Goal: Information Seeking & Learning: Learn about a topic

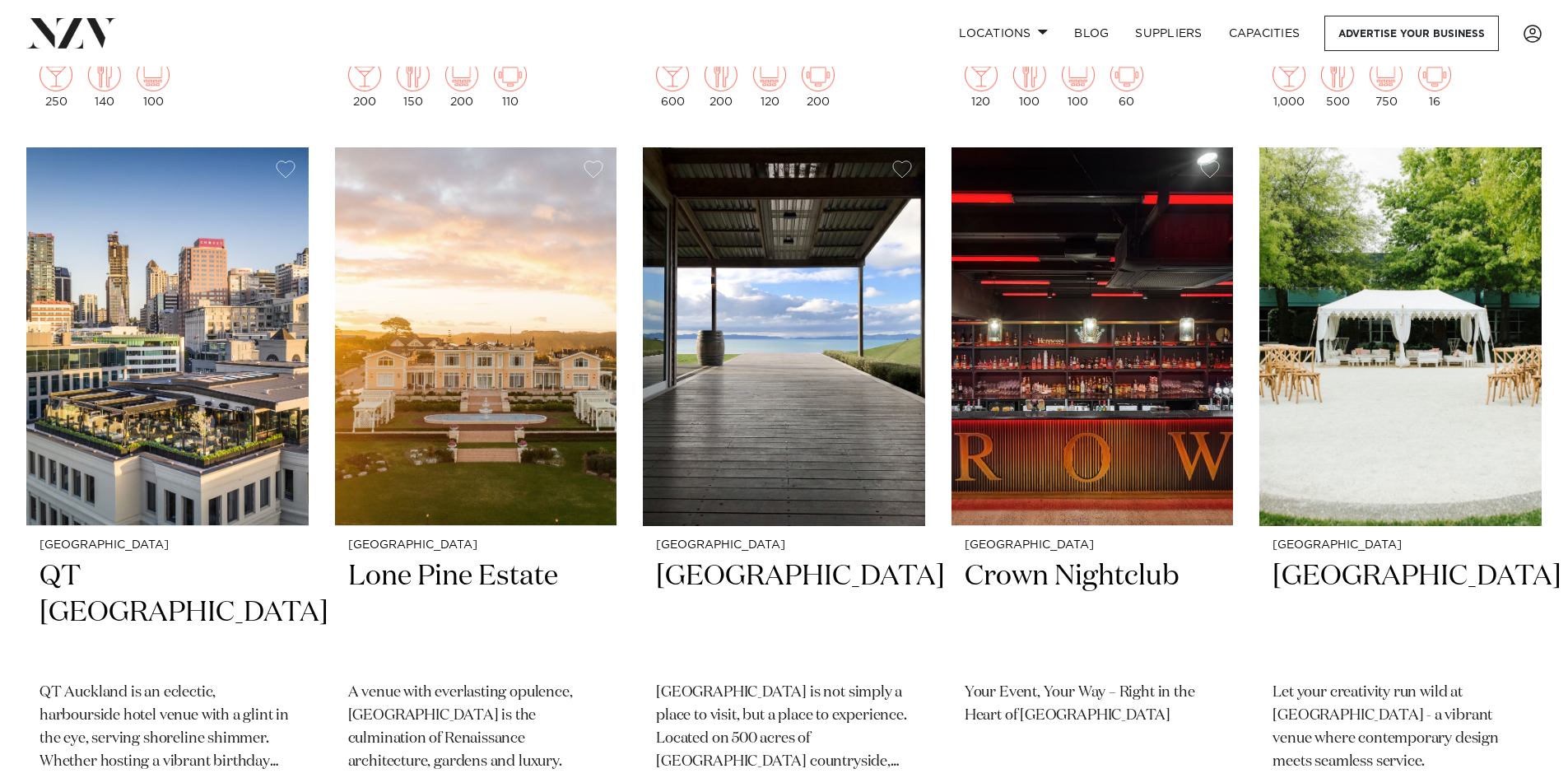
scroll to position [1050, 0]
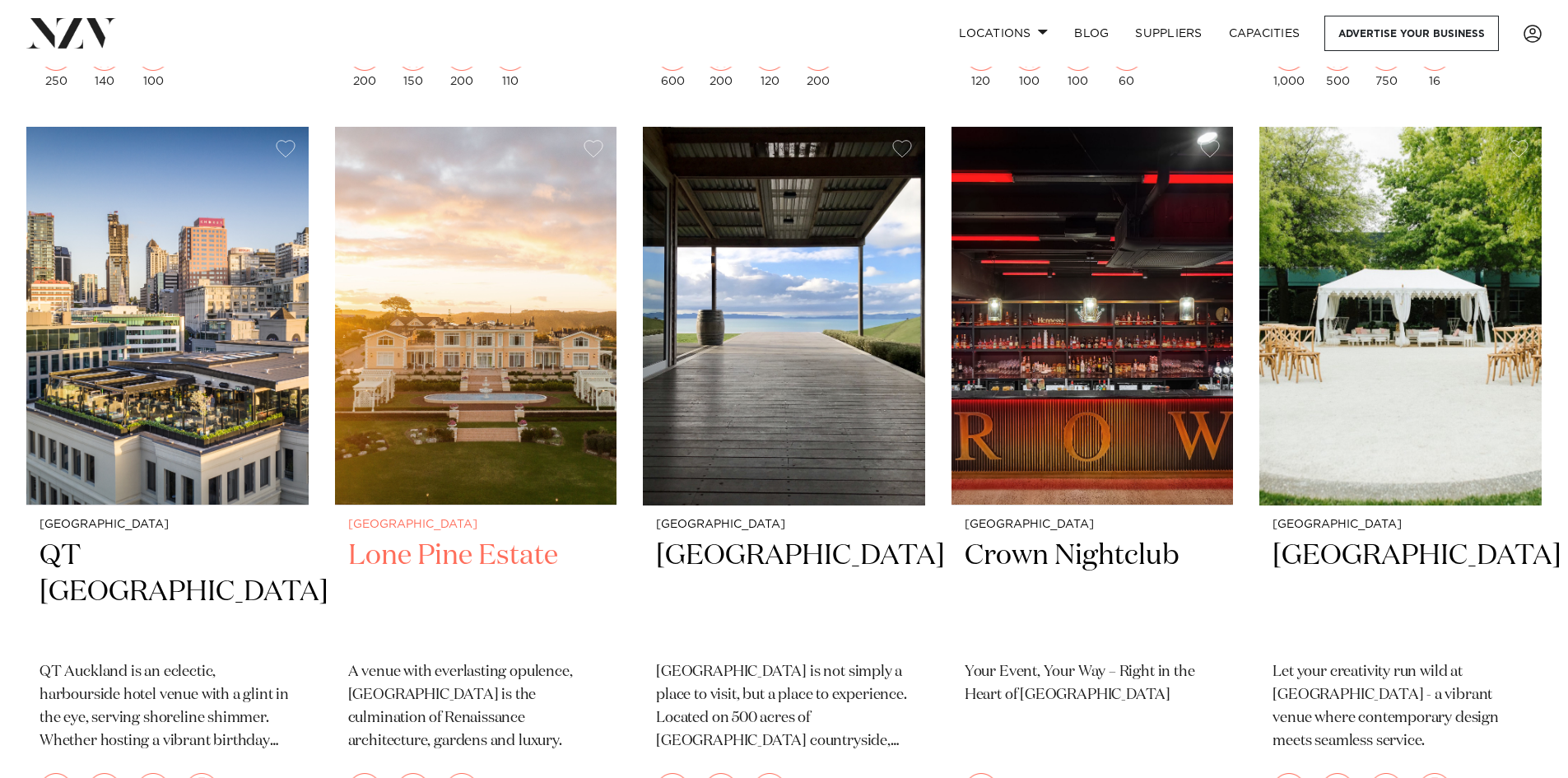
click at [437, 566] on h2 "Lone Pine Estate" at bounding box center [476, 593] width 256 height 111
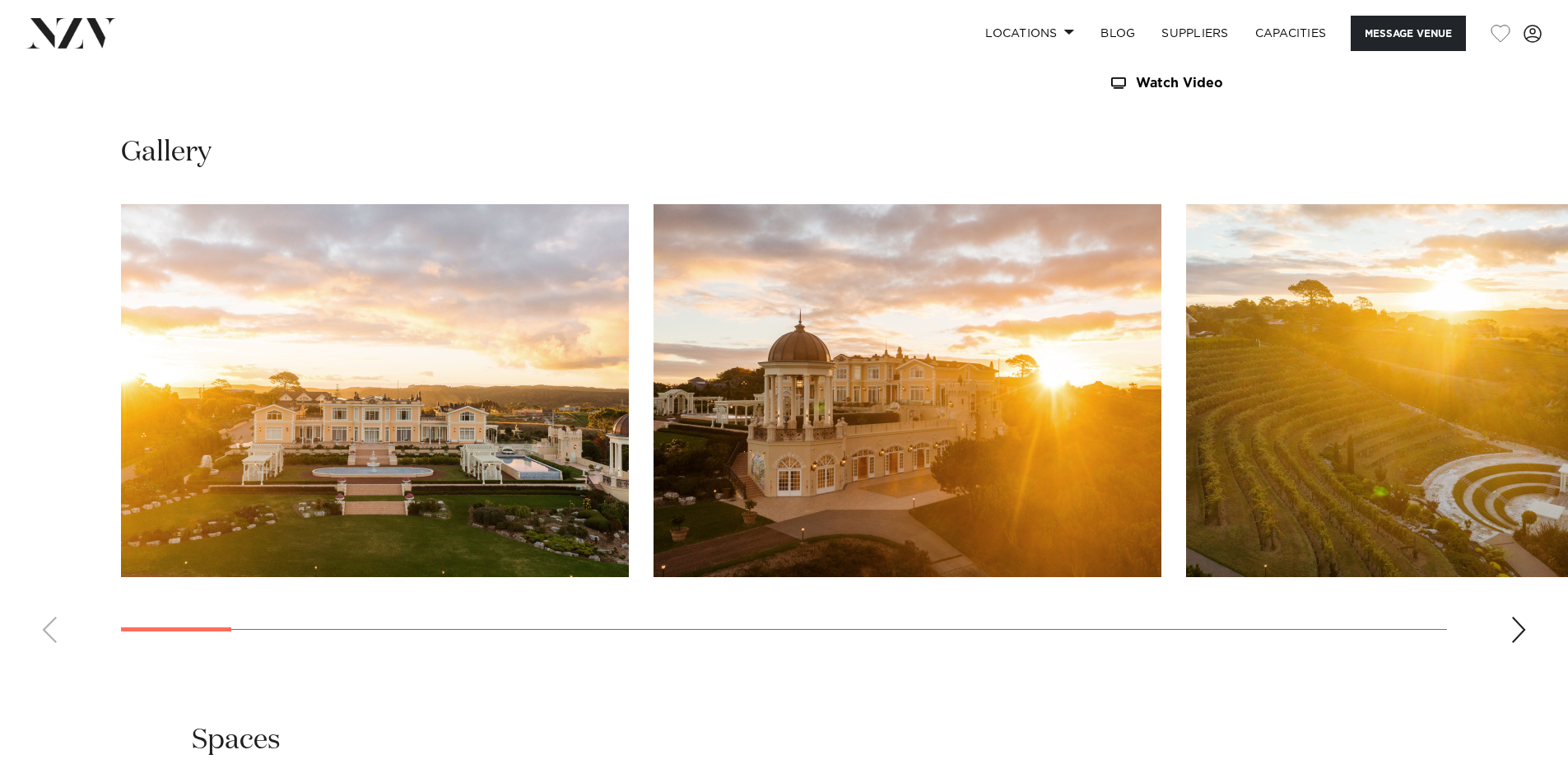
scroll to position [1708, 0]
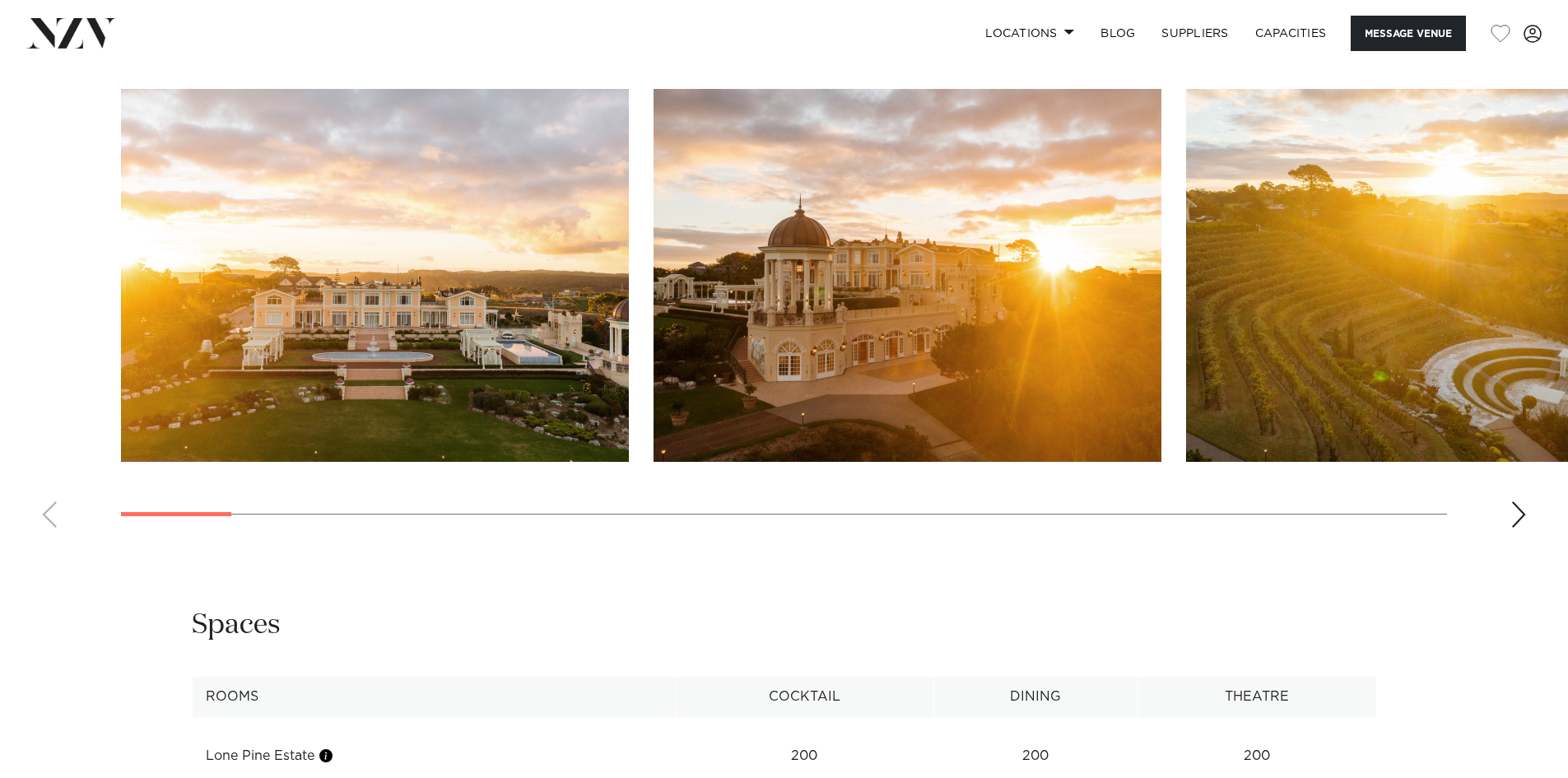
click at [463, 389] on img "1 / 30" at bounding box center [375, 275] width 508 height 373
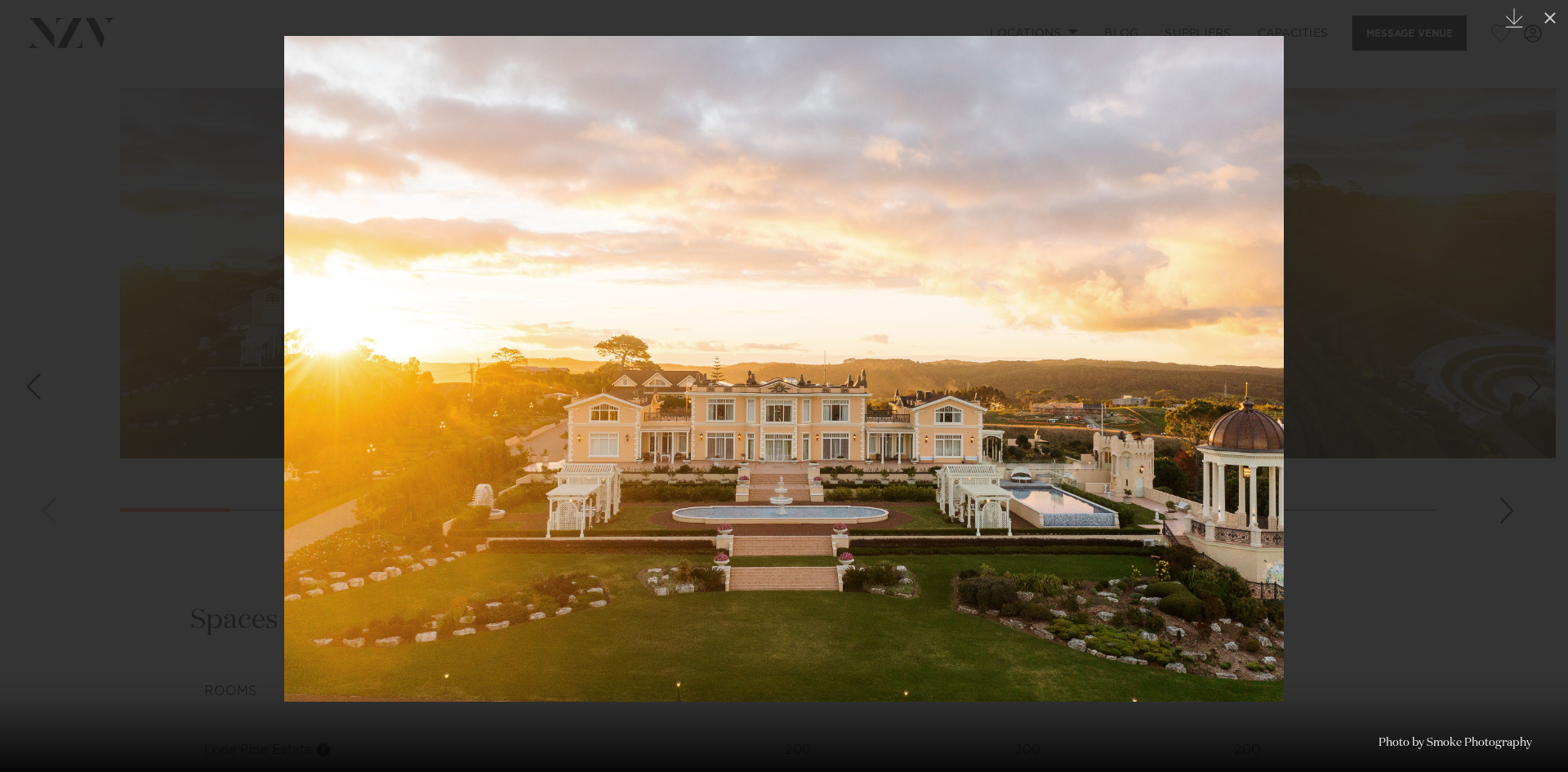
drag, startPoint x: 1203, startPoint y: 413, endPoint x: 1192, endPoint y: 412, distance: 11.0
click at [1196, 412] on img at bounding box center [784, 369] width 999 height 666
drag, startPoint x: 1192, startPoint y: 412, endPoint x: 728, endPoint y: 412, distance: 464.0
click at [734, 414] on img at bounding box center [784, 369] width 999 height 666
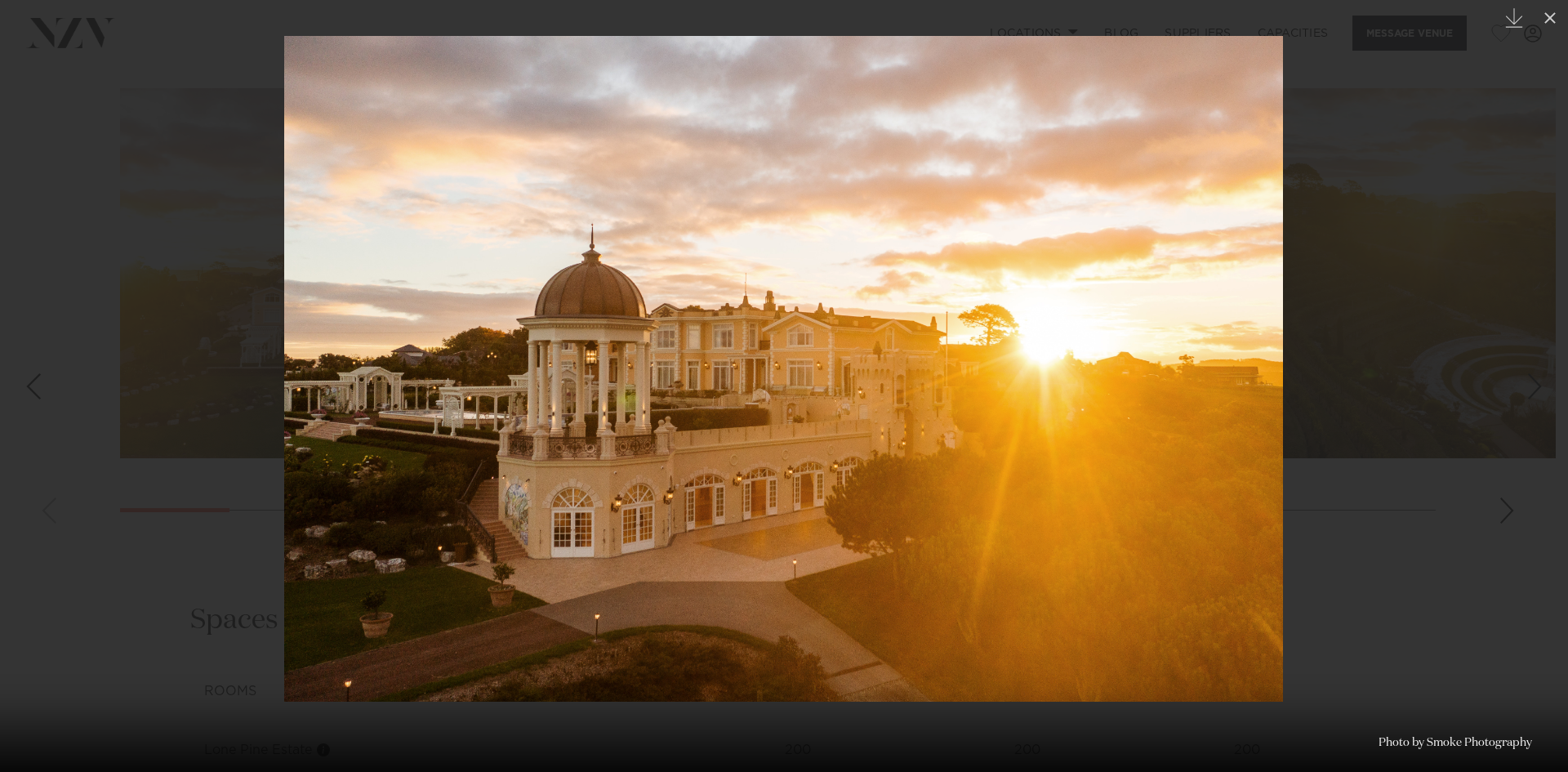
drag, startPoint x: 1168, startPoint y: 435, endPoint x: 340, endPoint y: 316, distance: 836.5
click at [395, 325] on img at bounding box center [783, 369] width 998 height 666
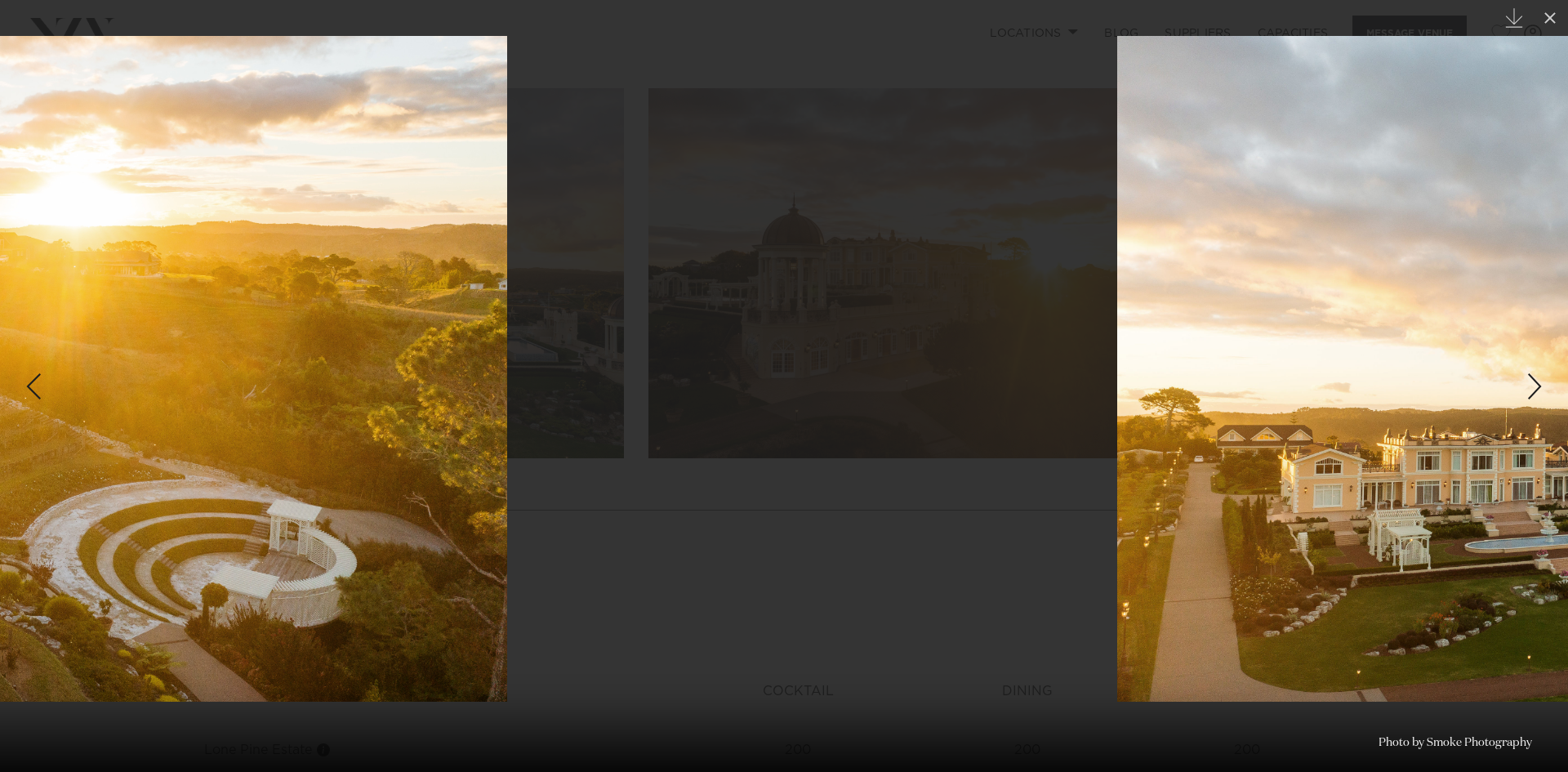
drag, startPoint x: 909, startPoint y: 393, endPoint x: 104, endPoint y: 265, distance: 815.1
click at [112, 268] on img at bounding box center [7, 369] width 998 height 666
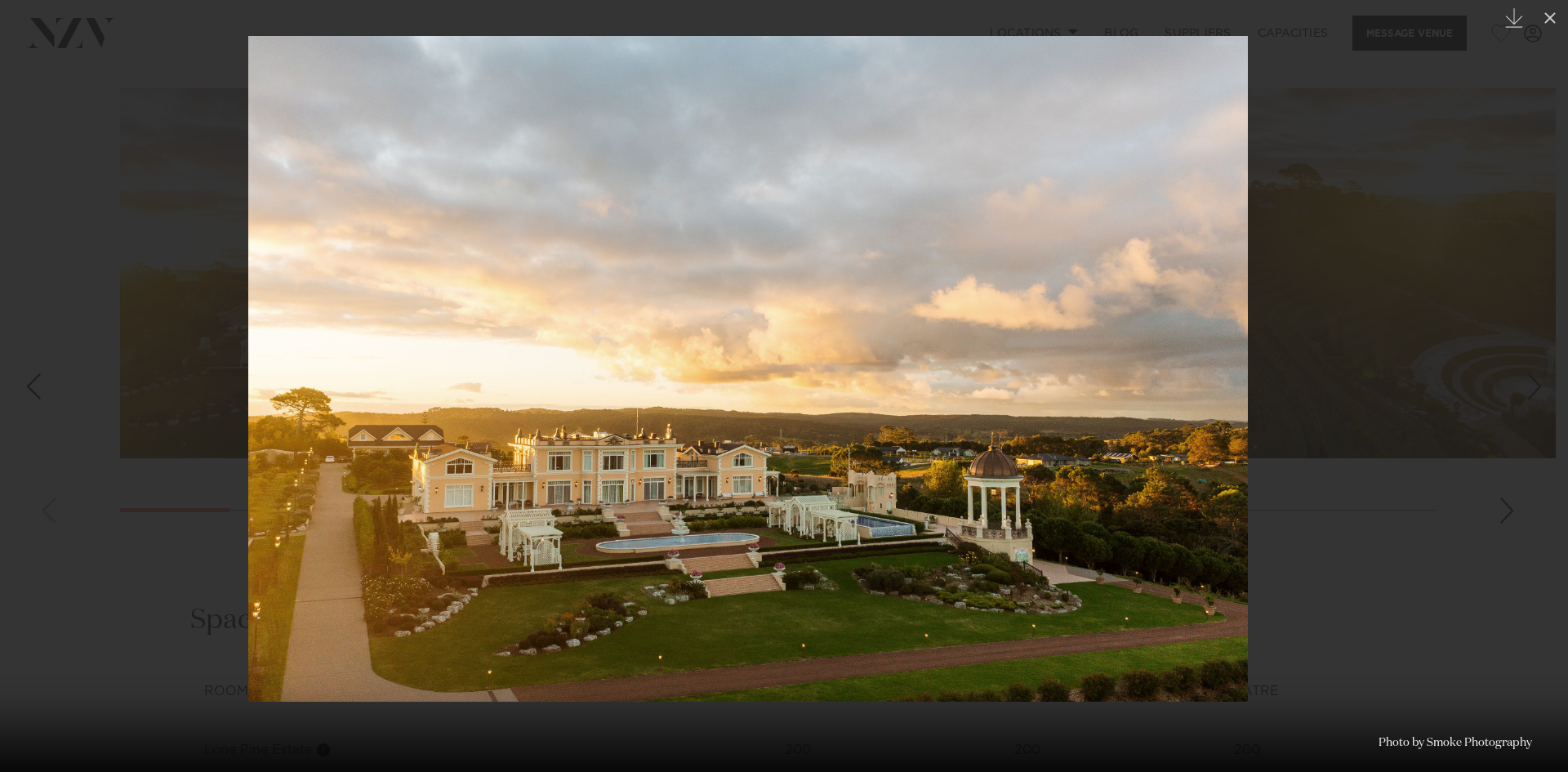
drag, startPoint x: 1038, startPoint y: 359, endPoint x: 258, endPoint y: 219, distance: 792.5
click at [272, 222] on img at bounding box center [748, 369] width 999 height 666
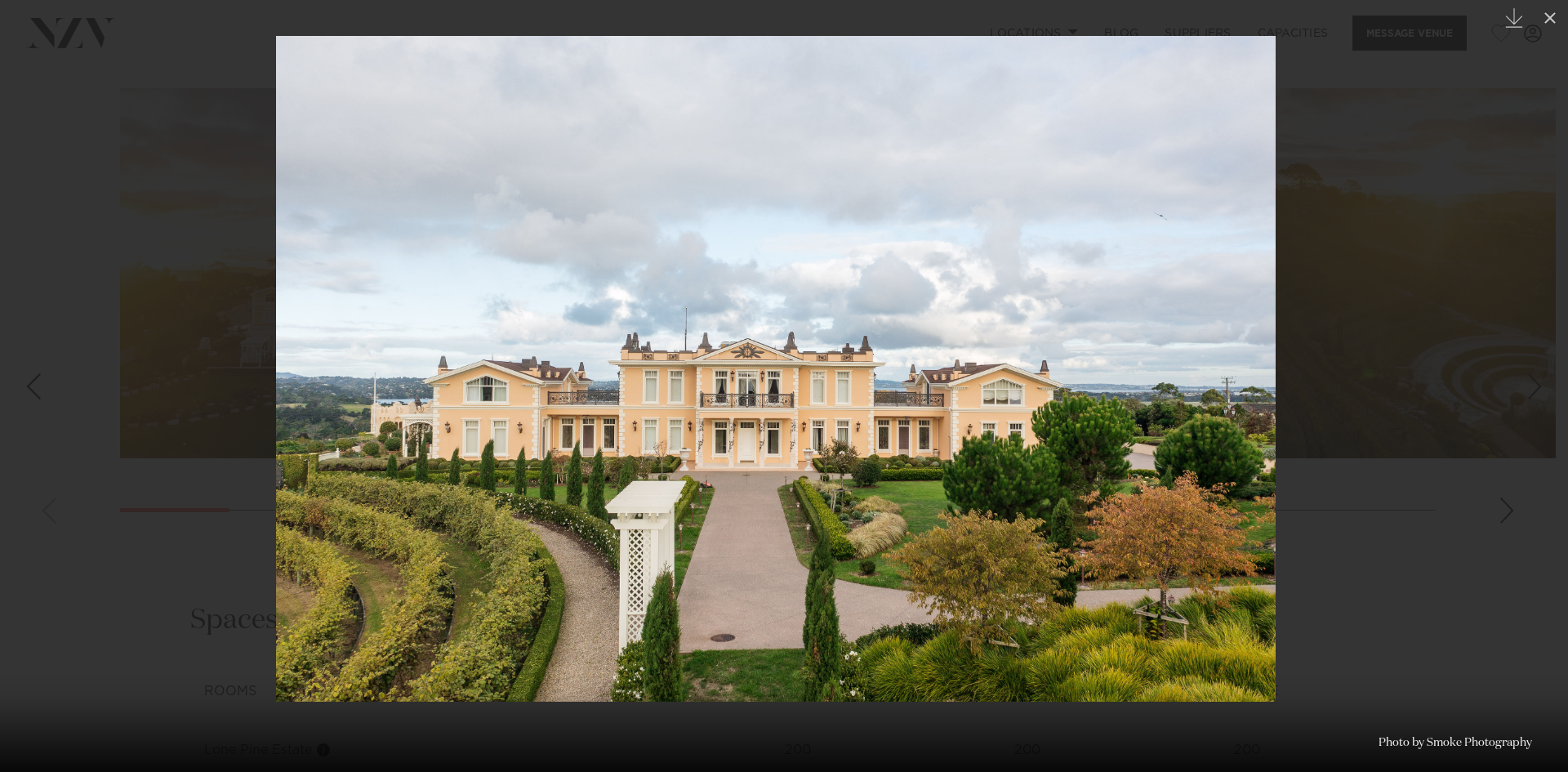
drag, startPoint x: 985, startPoint y: 293, endPoint x: 128, endPoint y: 191, distance: 863.0
click at [276, 201] on img at bounding box center [776, 369] width 999 height 666
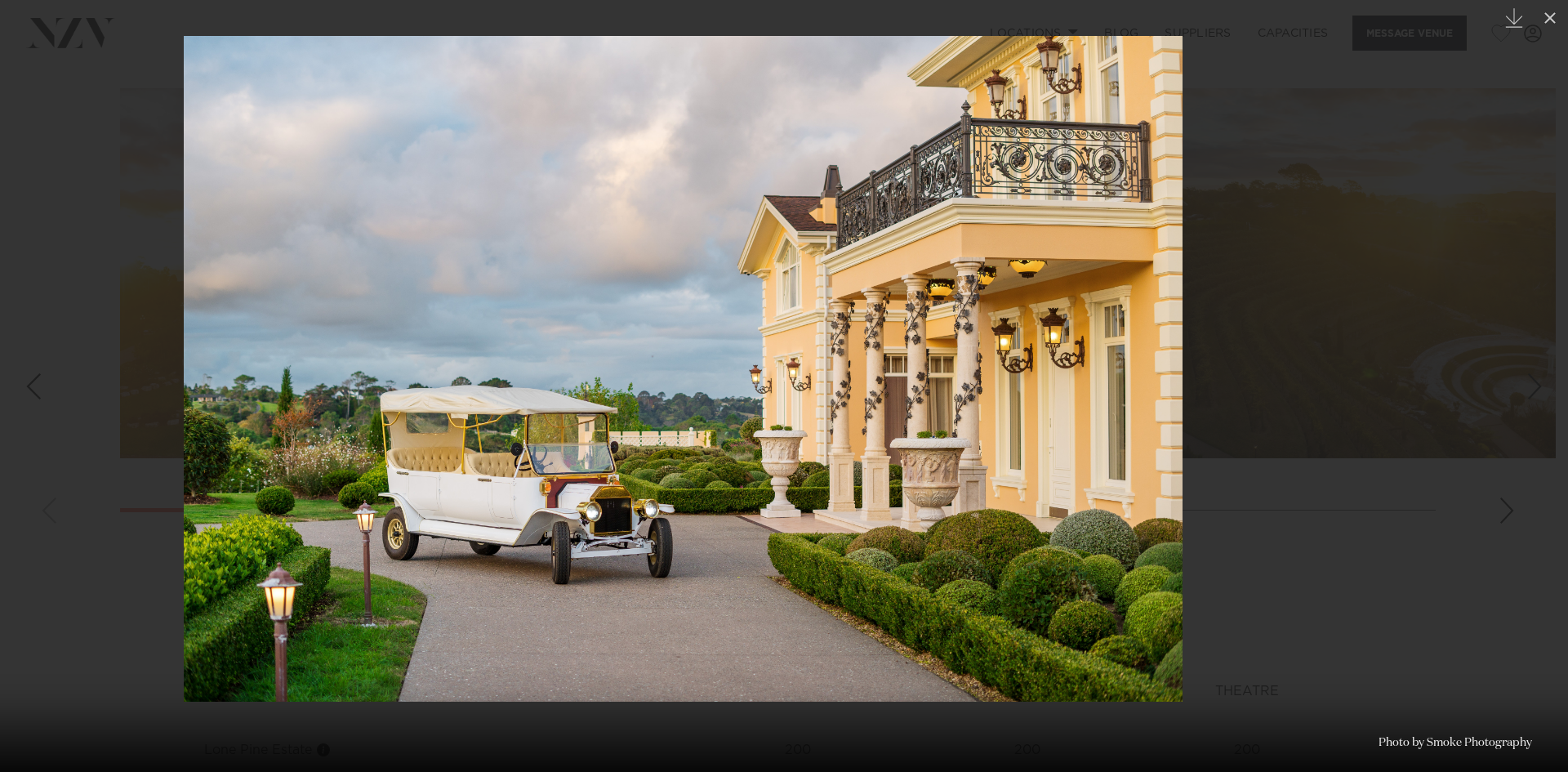
drag, startPoint x: 744, startPoint y: 253, endPoint x: 7, endPoint y: 109, distance: 750.9
click at [184, 155] on img at bounding box center [682, 369] width 998 height 666
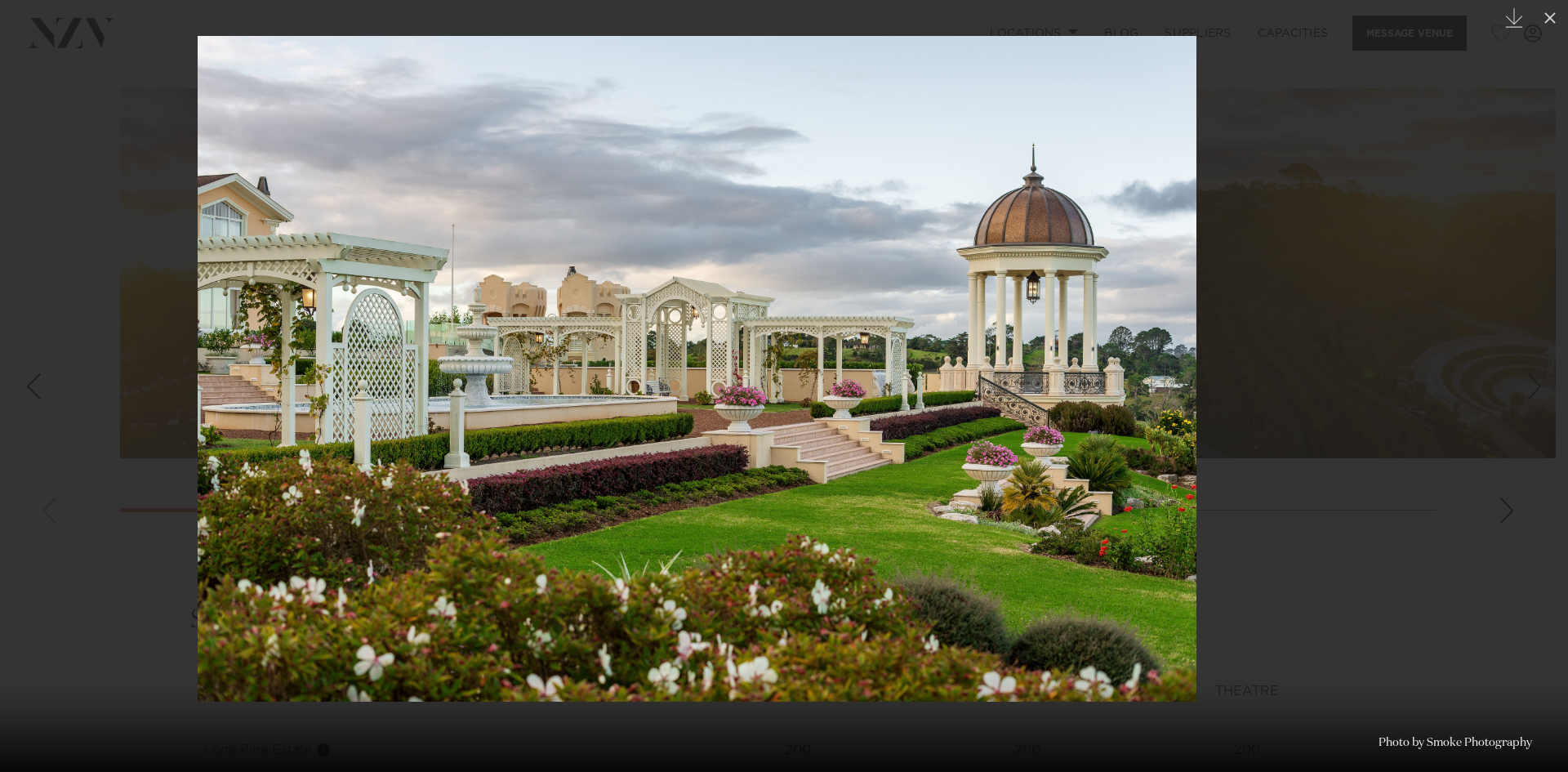
drag, startPoint x: 1020, startPoint y: 324, endPoint x: 29, endPoint y: 215, distance: 997.0
click at [198, 244] on img at bounding box center [696, 369] width 998 height 666
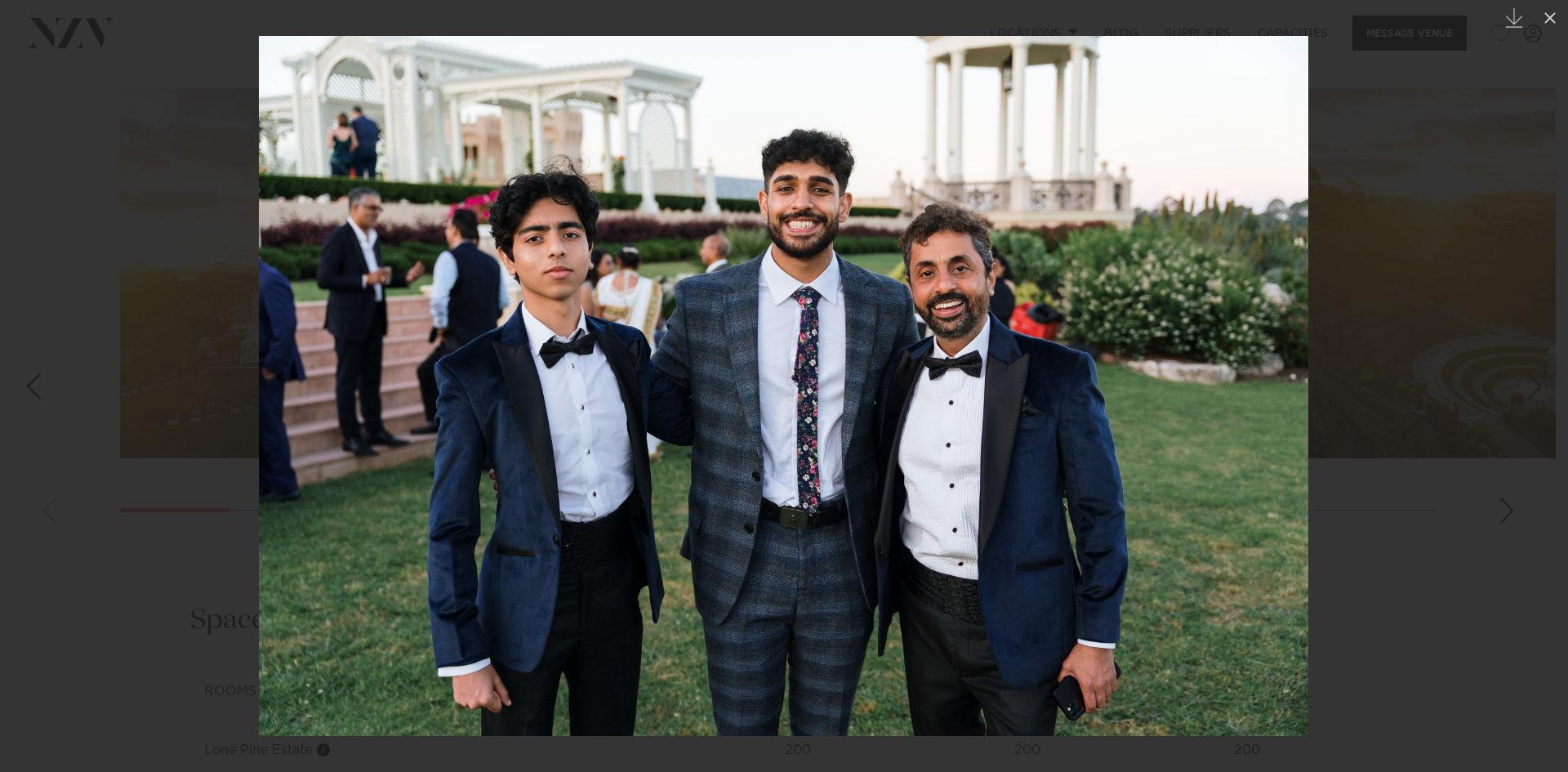
drag, startPoint x: 1140, startPoint y: 260, endPoint x: 425, endPoint y: 201, distance: 717.4
click at [432, 202] on img at bounding box center [784, 386] width 1050 height 700
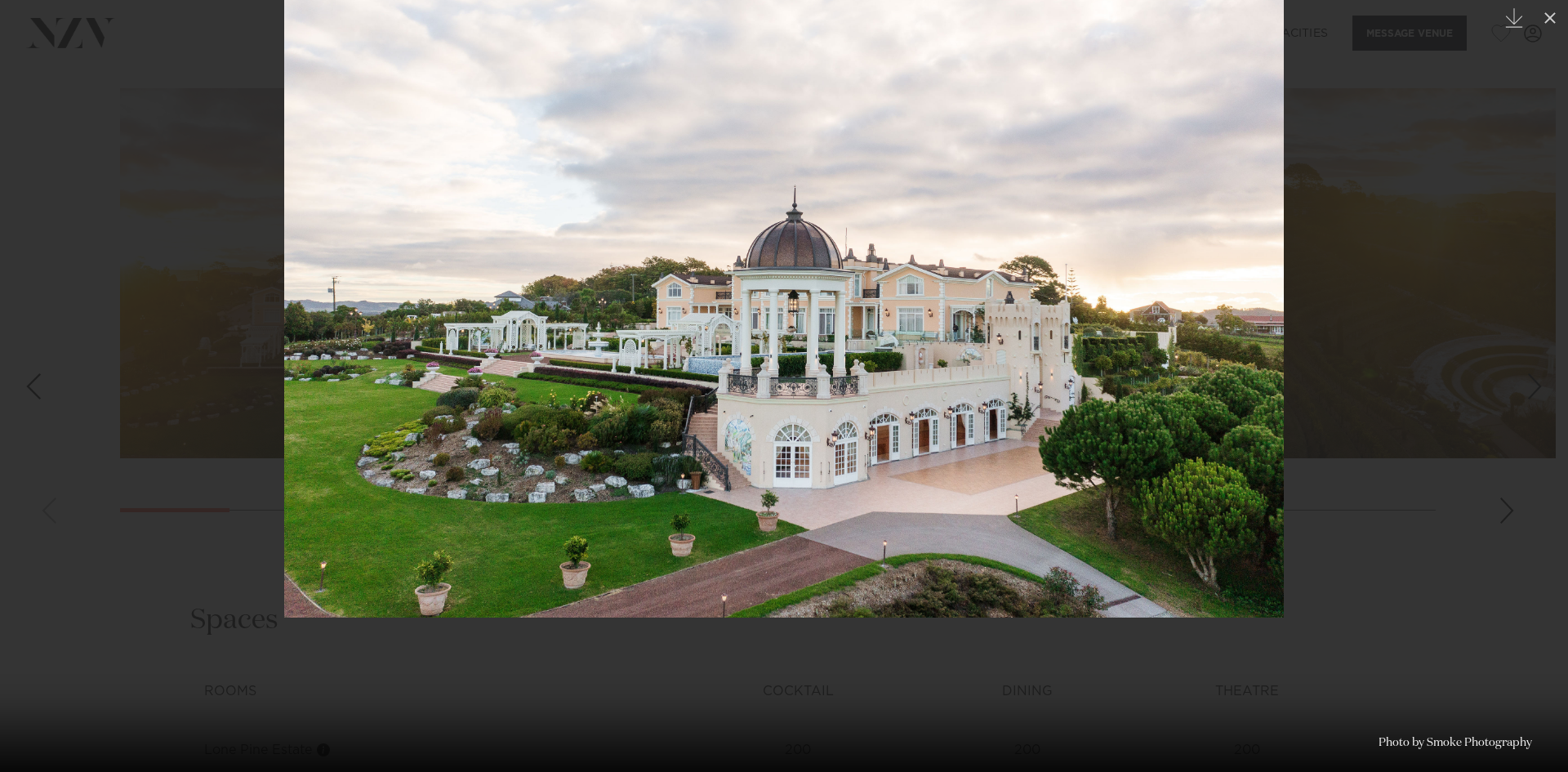
drag, startPoint x: 921, startPoint y: 289, endPoint x: 103, endPoint y: 166, distance: 827.2
click at [124, 171] on div at bounding box center [784, 302] width 1568 height 772
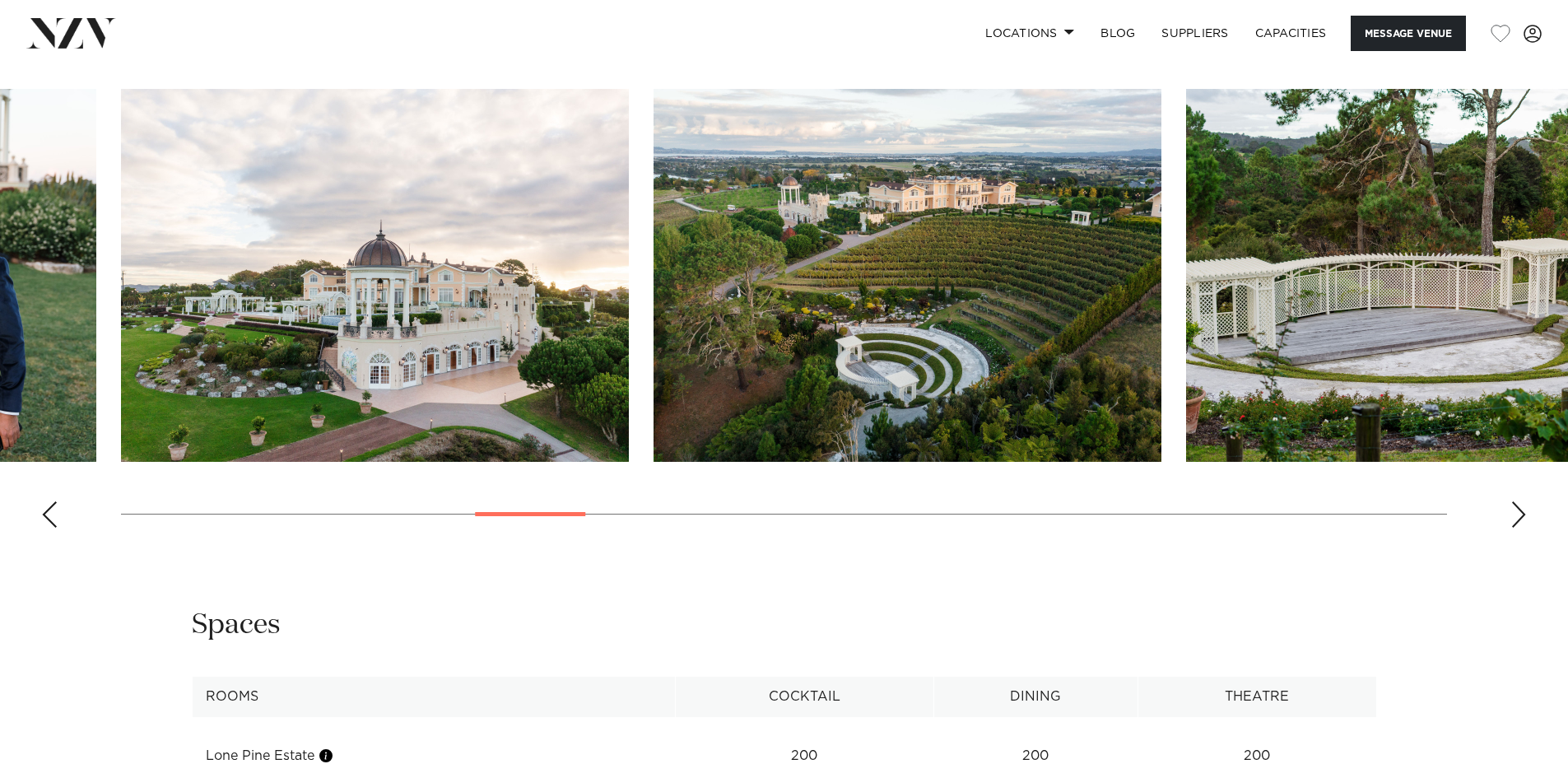
click at [1514, 517] on div "Next slide" at bounding box center [1519, 515] width 17 height 26
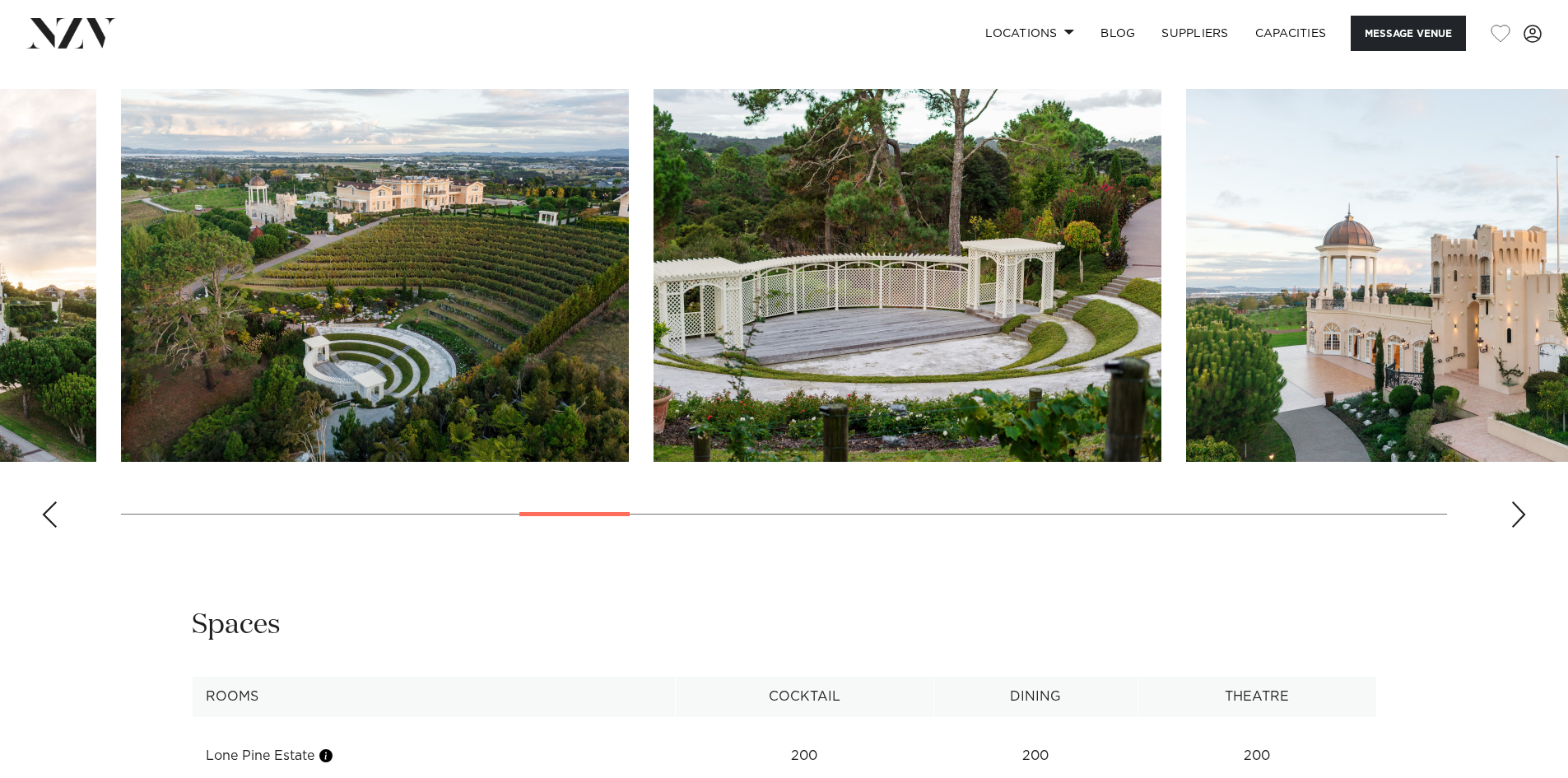
click at [489, 253] on img "10 / 30" at bounding box center [375, 275] width 508 height 373
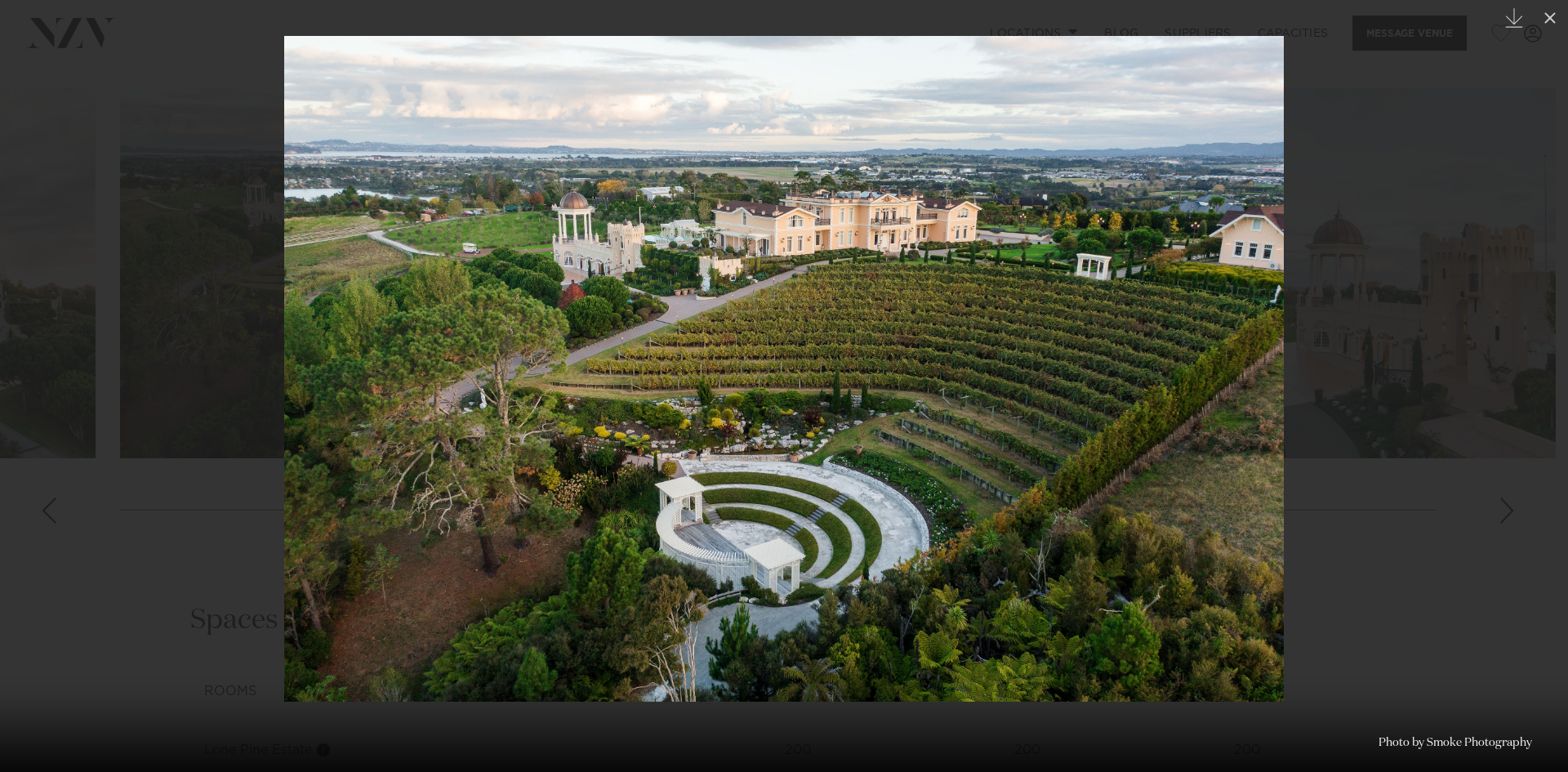
drag, startPoint x: 1222, startPoint y: 410, endPoint x: 533, endPoint y: 287, distance: 699.9
click at [574, 296] on img at bounding box center [784, 369] width 999 height 666
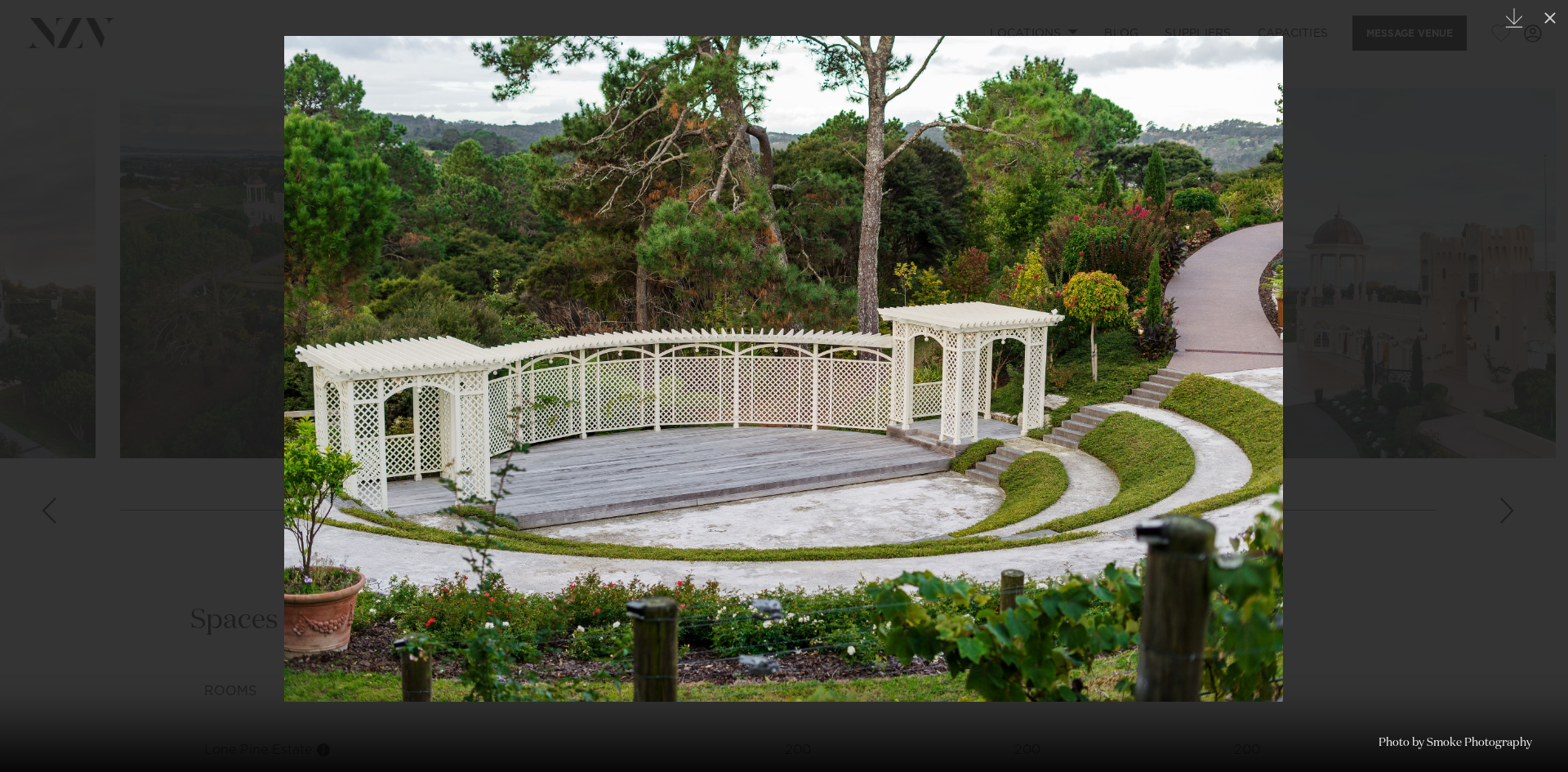
drag, startPoint x: 1177, startPoint y: 377, endPoint x: 234, endPoint y: 214, distance: 957.0
click at [322, 239] on img at bounding box center [783, 369] width 998 height 666
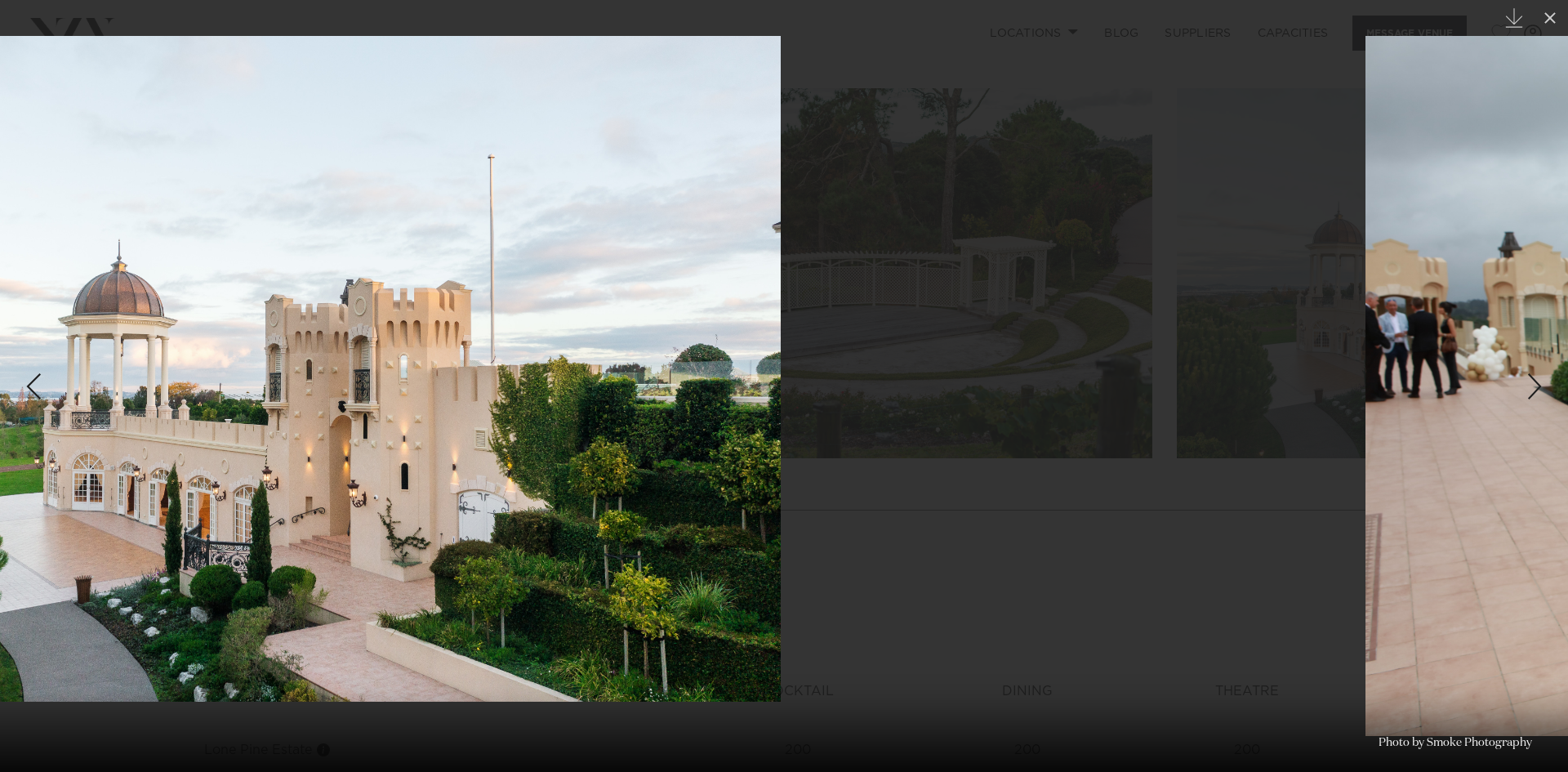
drag, startPoint x: 1032, startPoint y: 348, endPoint x: 417, endPoint y: 215, distance: 629.2
click at [471, 227] on img at bounding box center [281, 369] width 998 height 666
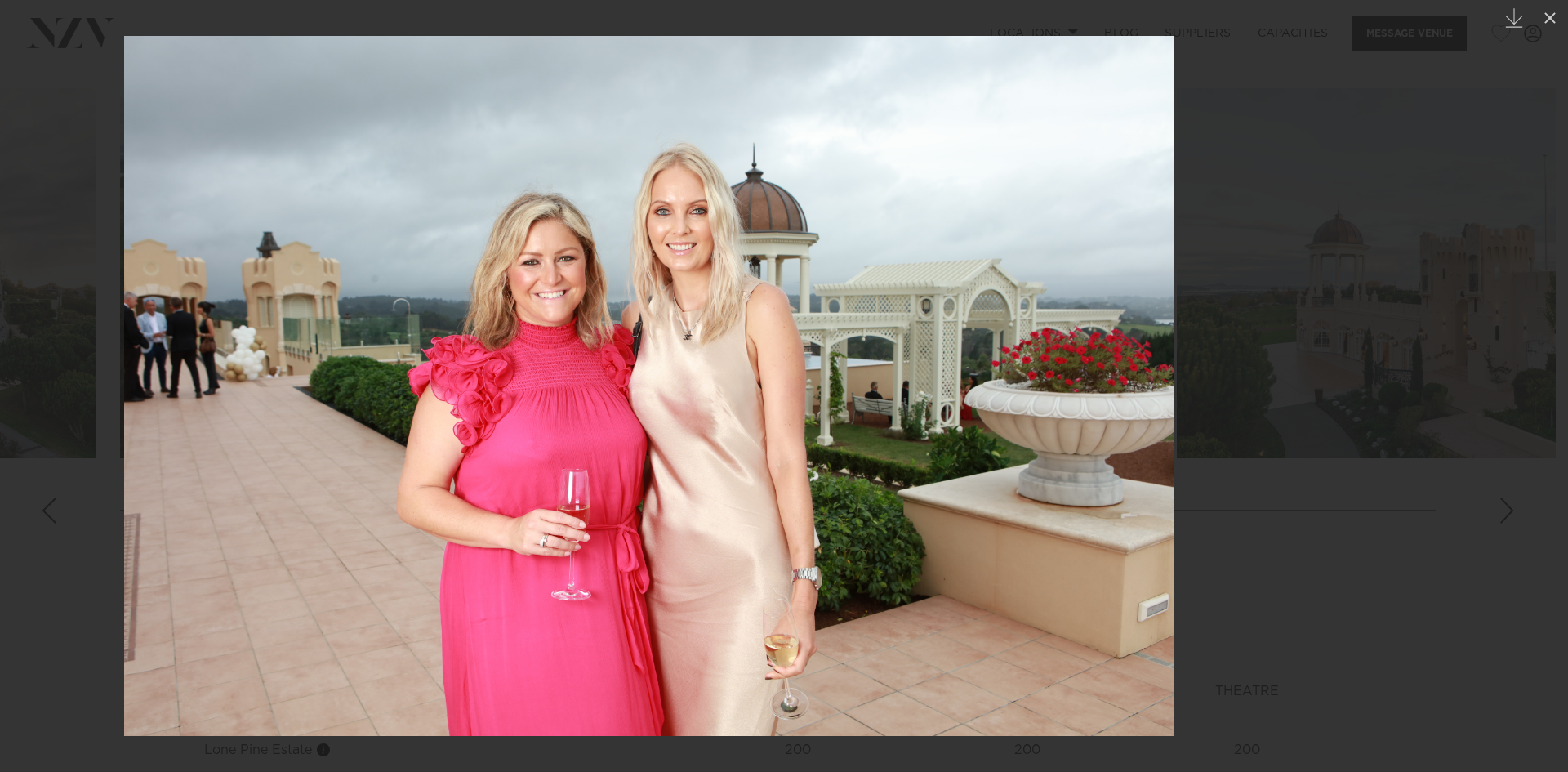
drag, startPoint x: 1130, startPoint y: 370, endPoint x: 1005, endPoint y: 362, distance: 125.3
click at [1005, 362] on img at bounding box center [649, 386] width 1051 height 700
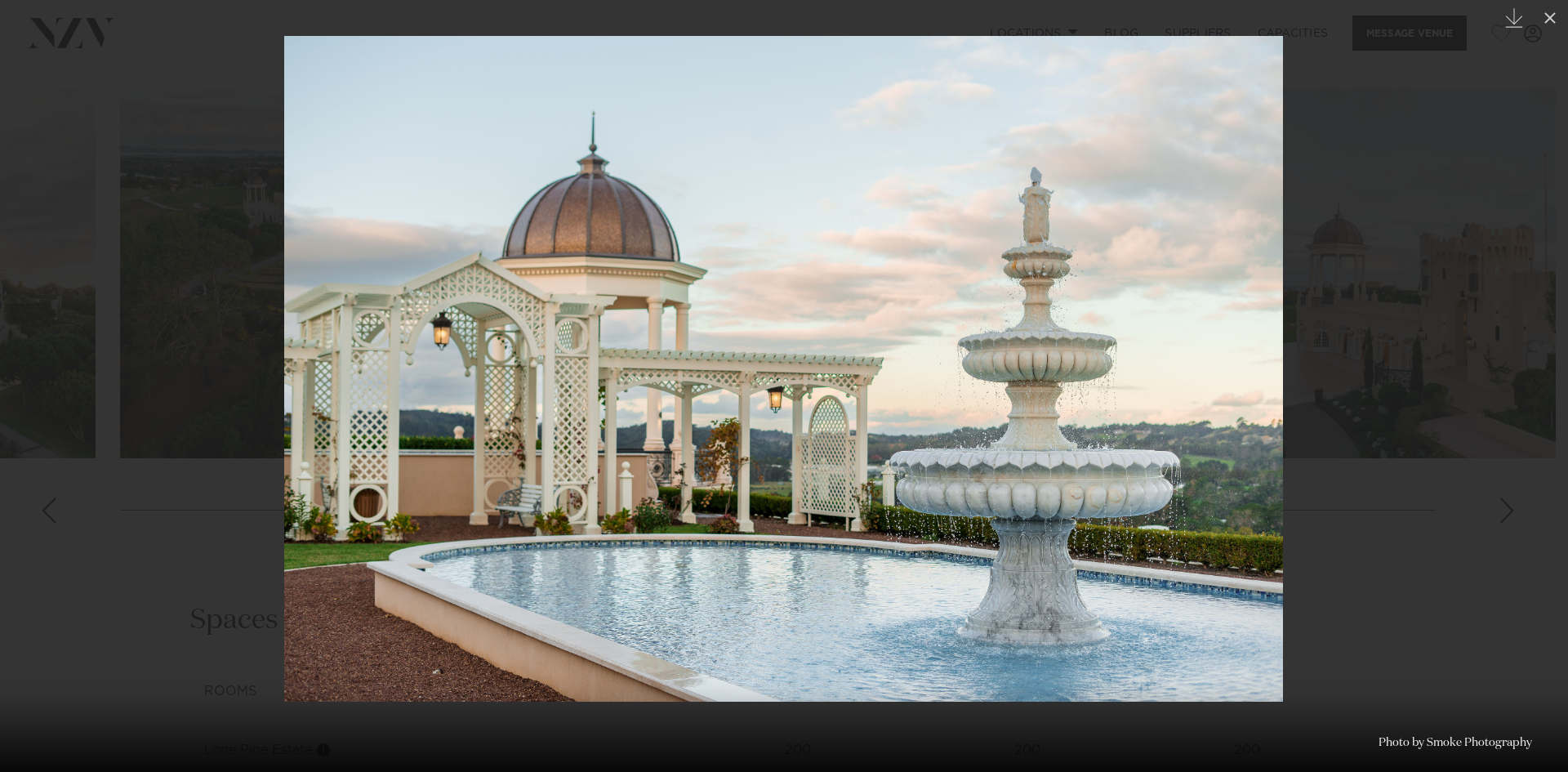
drag, startPoint x: 787, startPoint y: 382, endPoint x: 1382, endPoint y: 366, distance: 595.2
click at [1283, 369] on img at bounding box center [783, 369] width 998 height 666
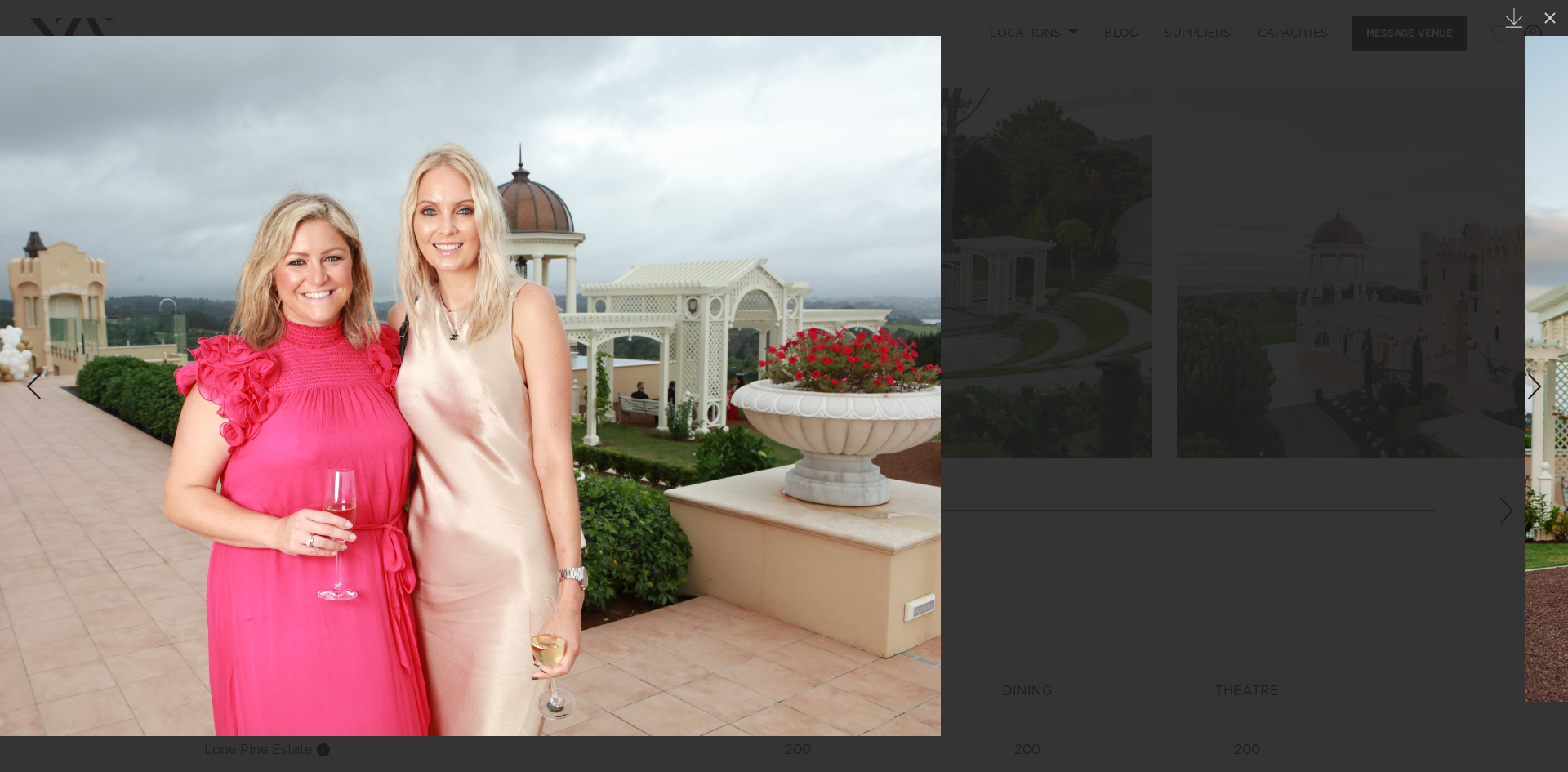
drag, startPoint x: 1257, startPoint y: 393, endPoint x: 739, endPoint y: 386, distance: 518.0
click at [739, 386] on img at bounding box center [416, 386] width 1051 height 700
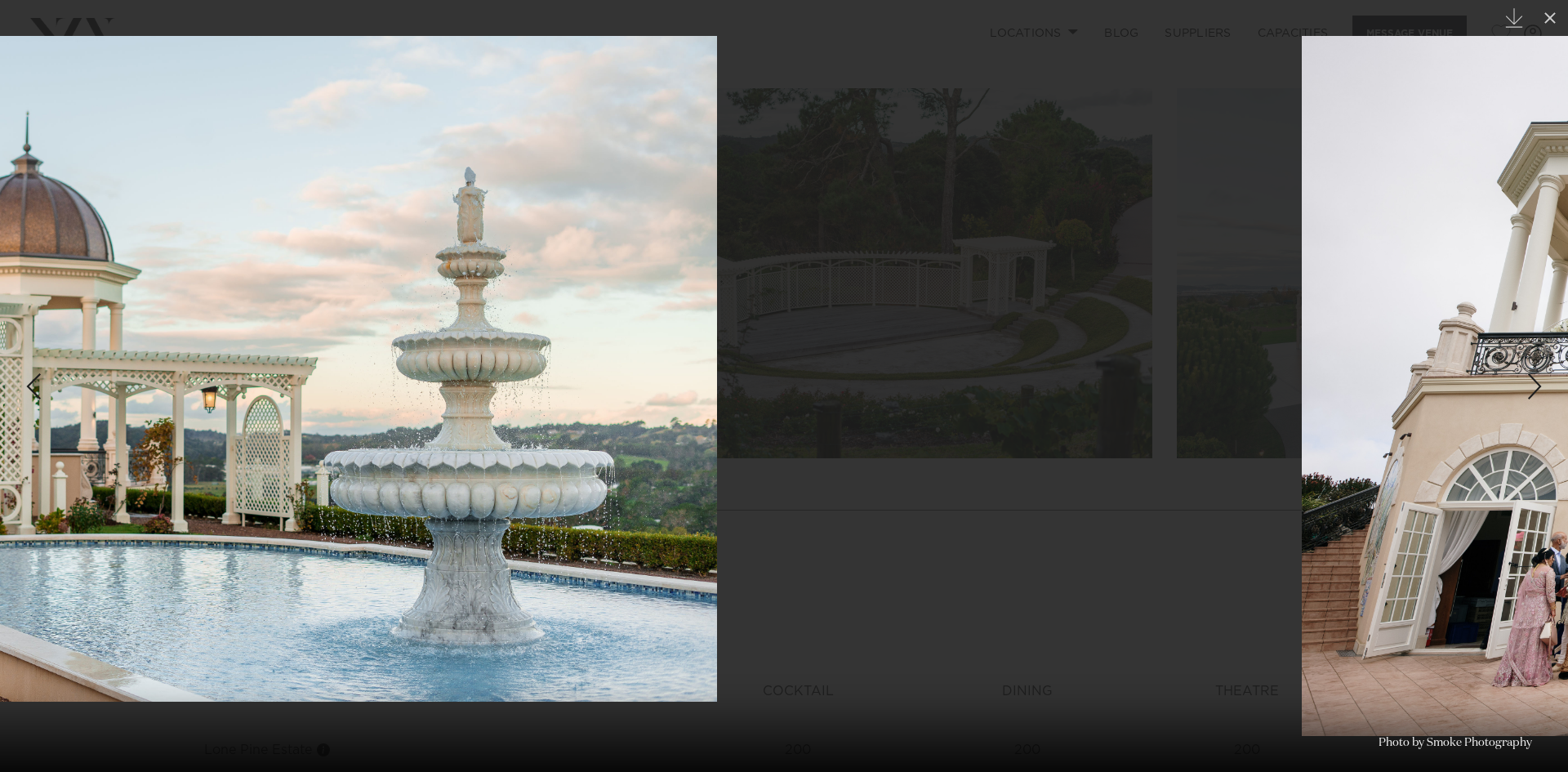
drag, startPoint x: 964, startPoint y: 416, endPoint x: 116, endPoint y: 327, distance: 852.7
click at [295, 374] on img at bounding box center [217, 369] width 998 height 666
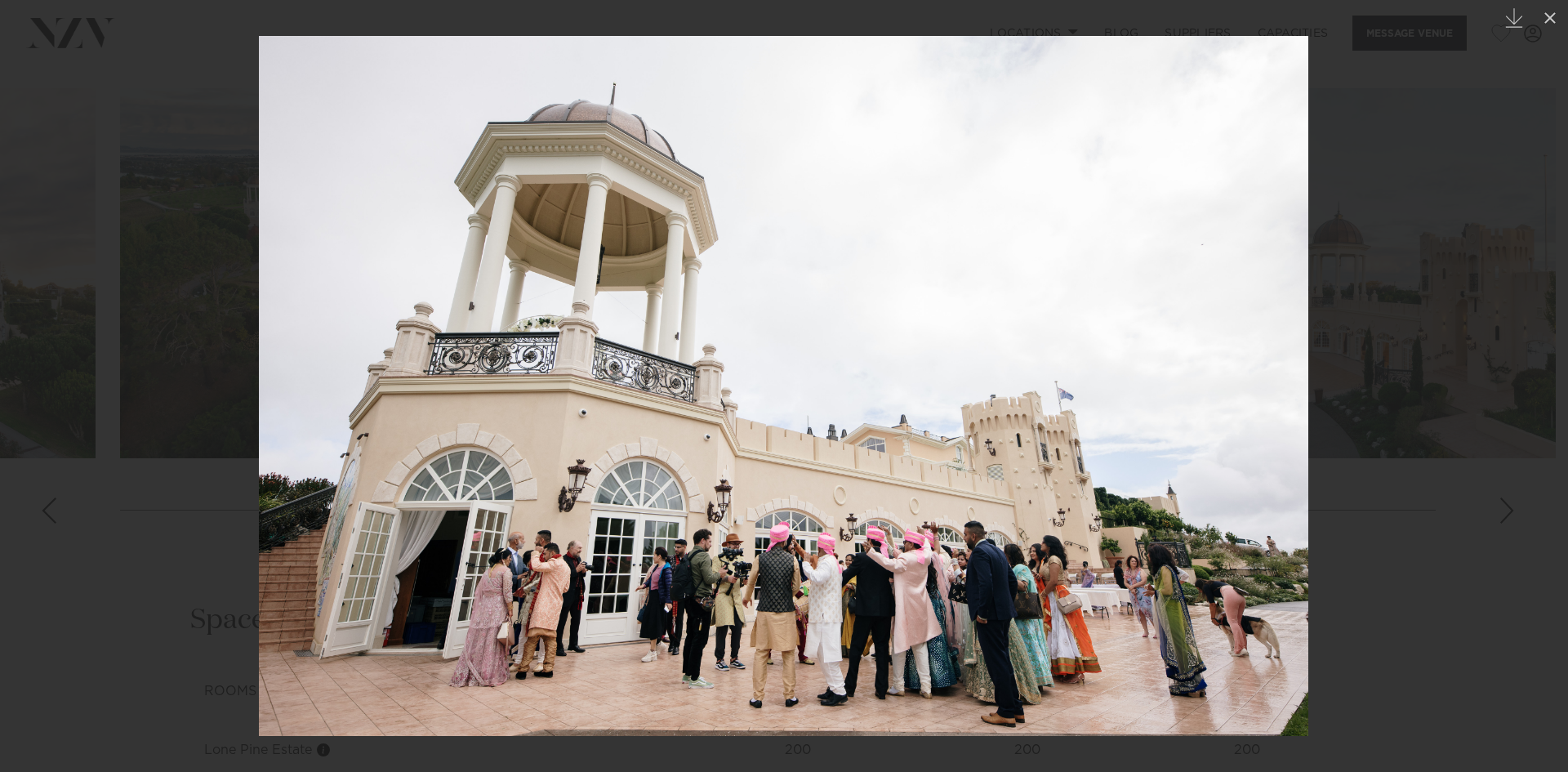
drag, startPoint x: 1060, startPoint y: 463, endPoint x: 347, endPoint y: 450, distance: 713.1
click at [391, 456] on img at bounding box center [784, 386] width 1050 height 700
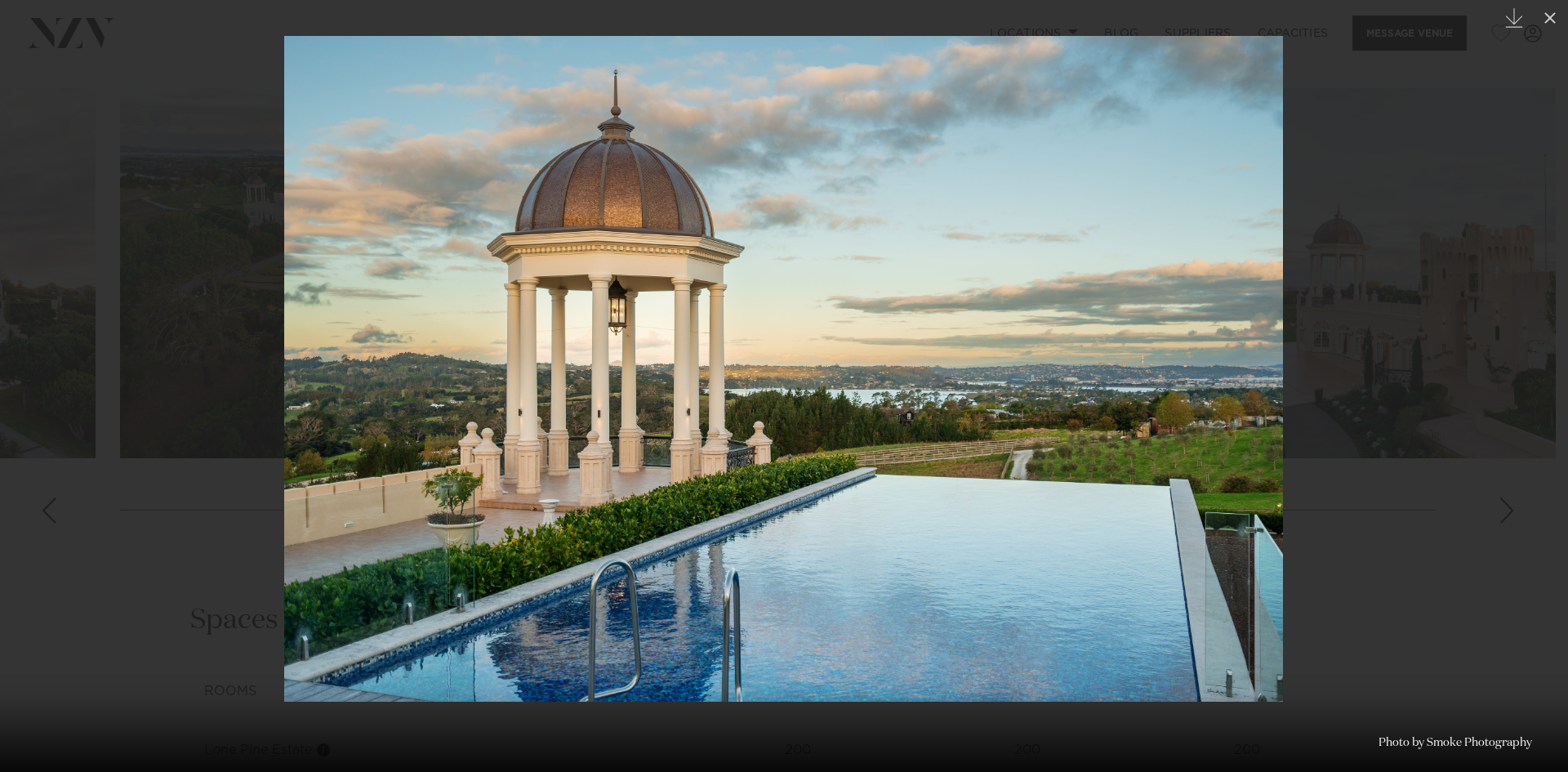
drag, startPoint x: 603, startPoint y: 408, endPoint x: 108, endPoint y: 355, distance: 497.8
click at [284, 380] on img at bounding box center [783, 369] width 998 height 666
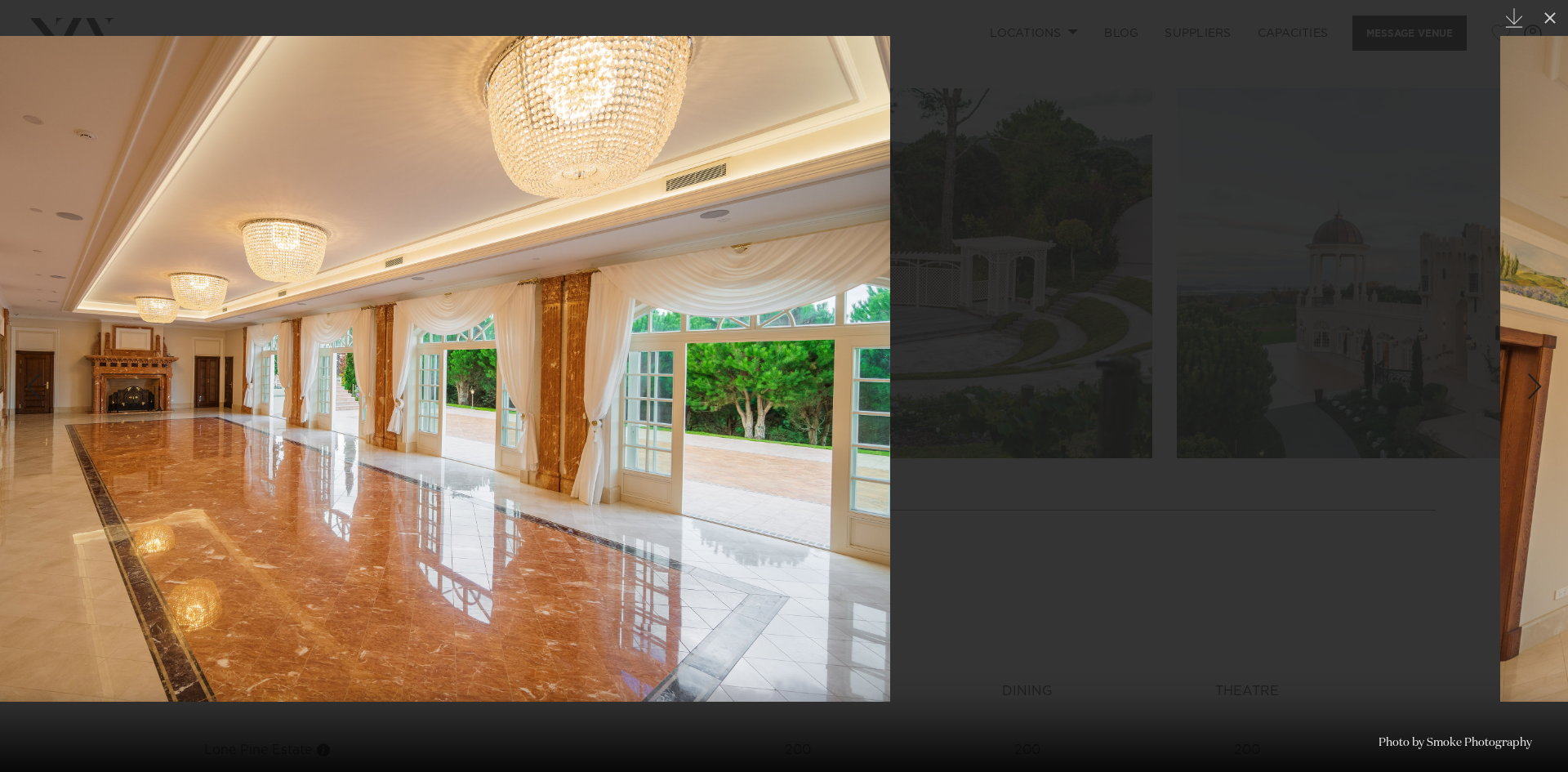
drag, startPoint x: 869, startPoint y: 383, endPoint x: 426, endPoint y: 346, distance: 444.5
click at [432, 352] on img at bounding box center [390, 369] width 998 height 666
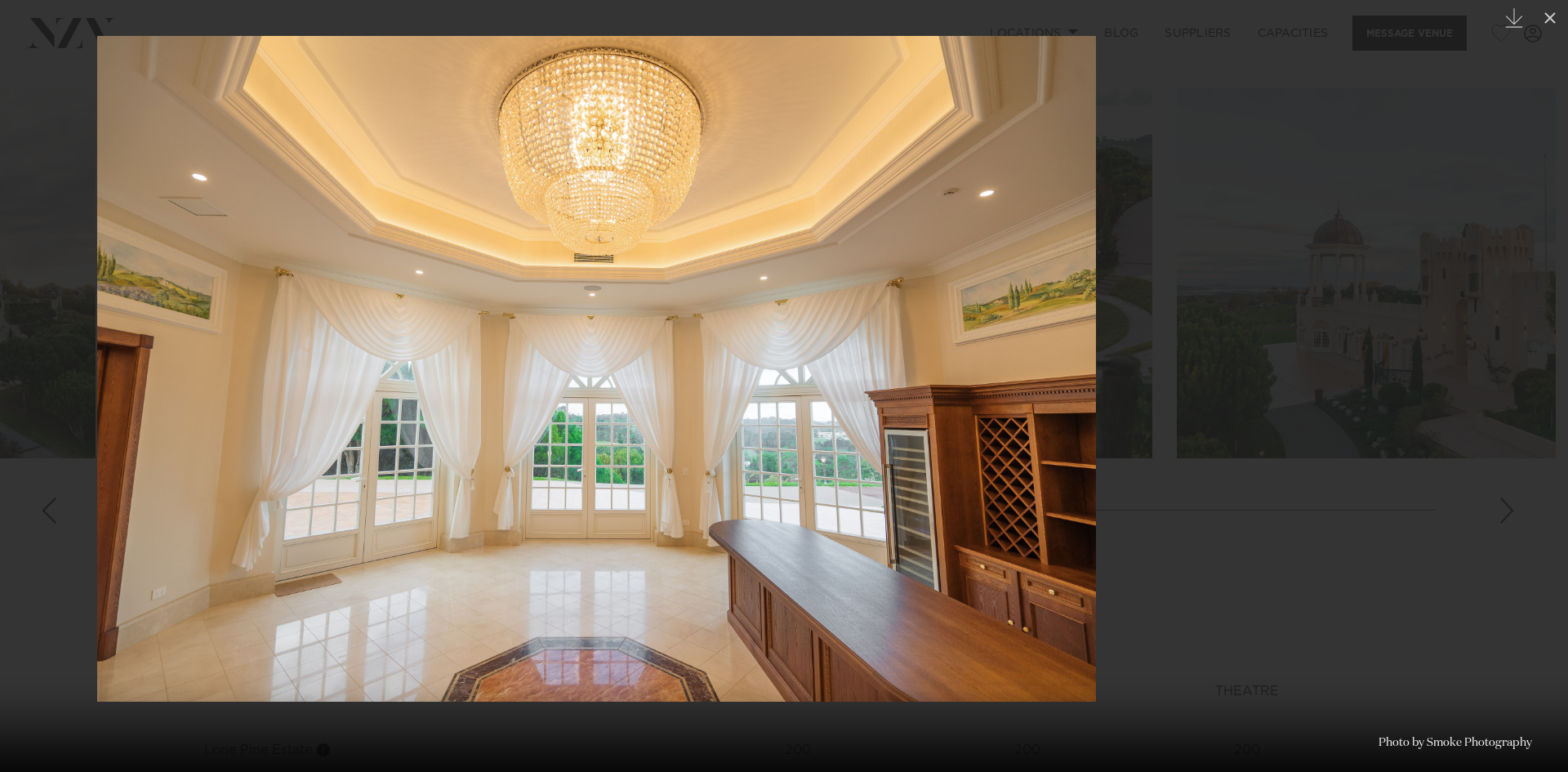
drag, startPoint x: 1005, startPoint y: 392, endPoint x: 326, endPoint y: 300, distance: 685.2
click at [447, 315] on img at bounding box center [596, 369] width 998 height 666
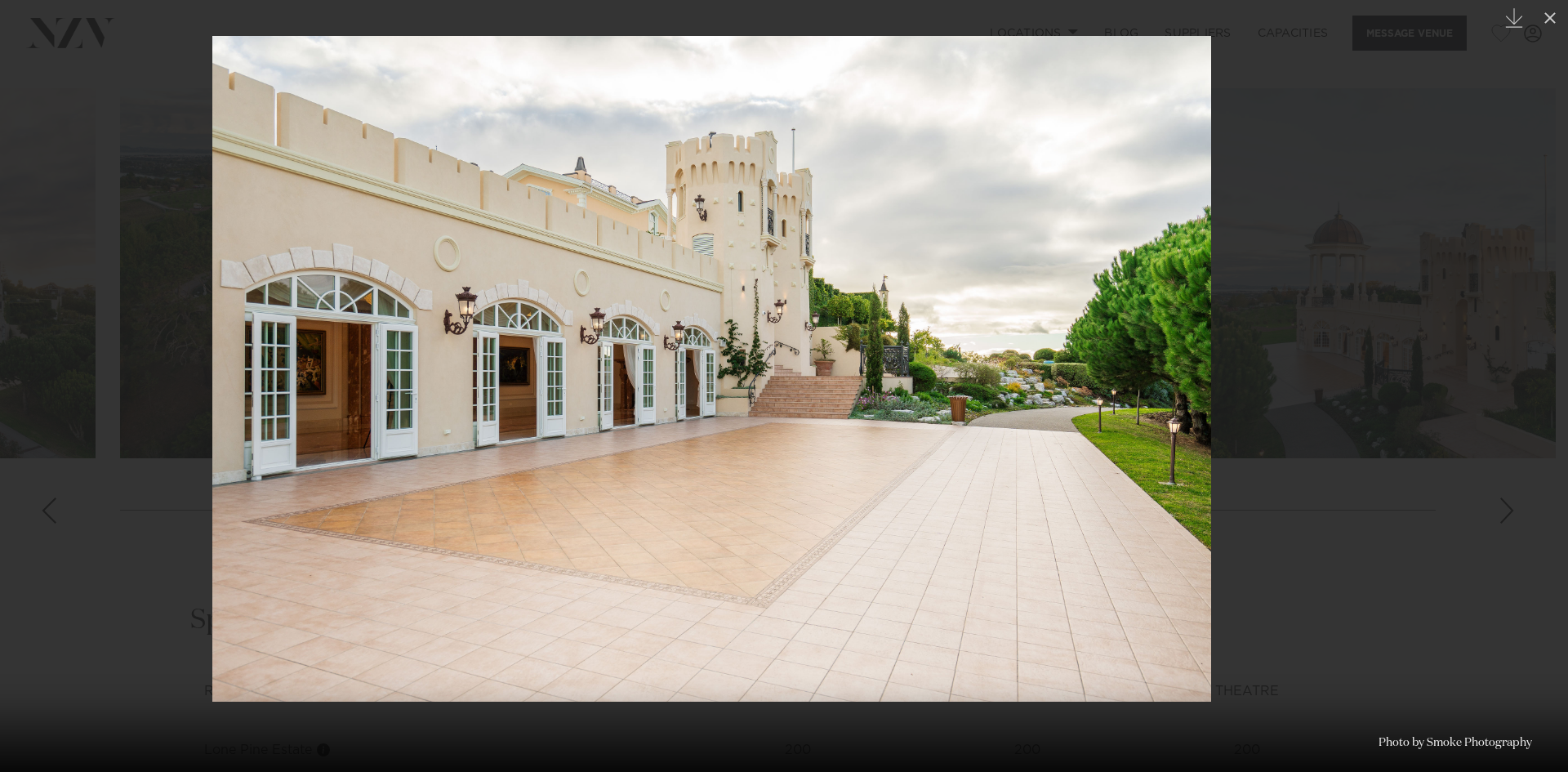
drag, startPoint x: 1112, startPoint y: 331, endPoint x: 405, endPoint y: 257, distance: 710.9
click at [504, 280] on img at bounding box center [711, 369] width 998 height 666
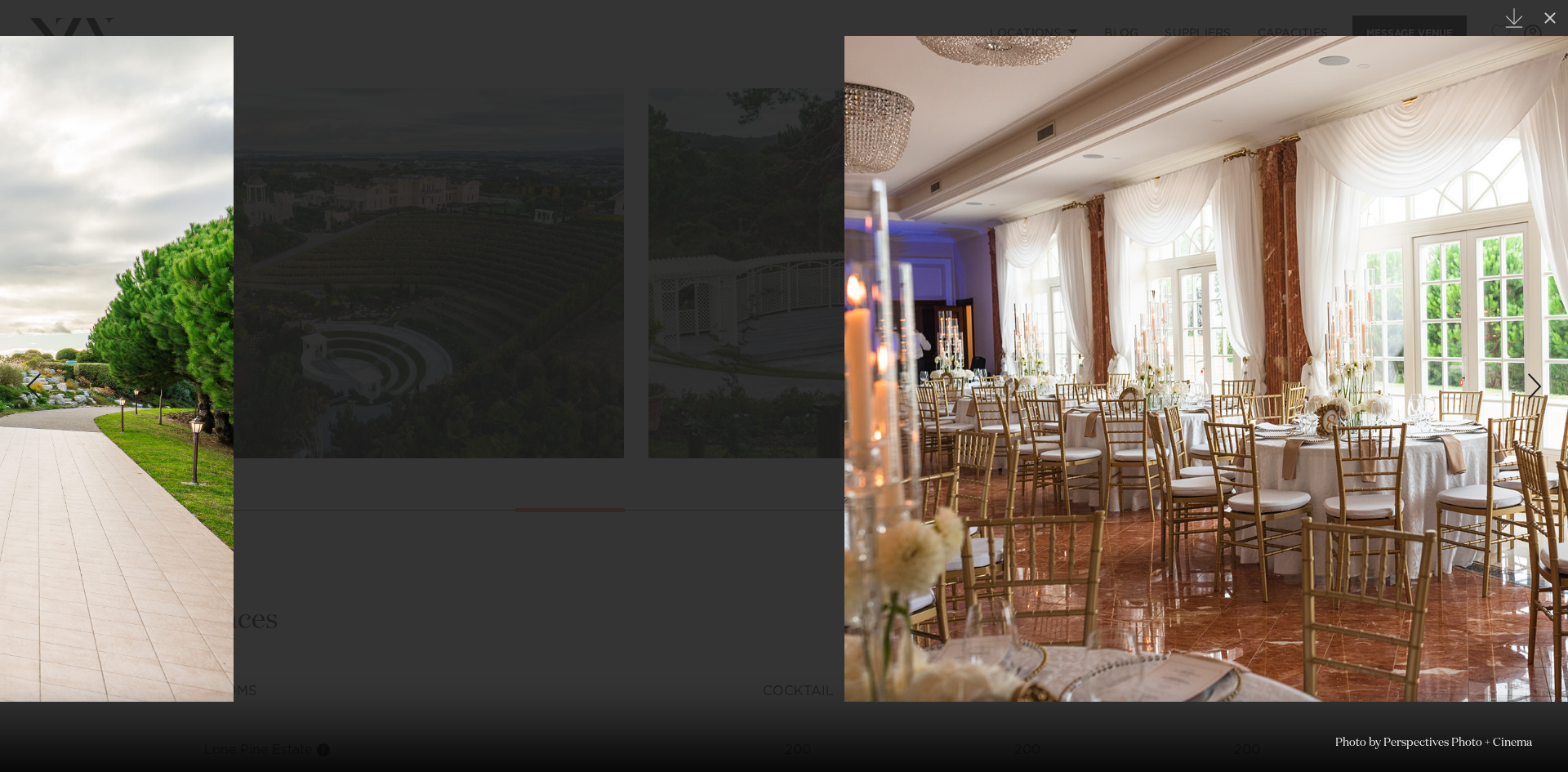
drag, startPoint x: 616, startPoint y: 258, endPoint x: 1239, endPoint y: 214, distance: 624.6
click at [1150, 227] on img at bounding box center [1343, 369] width 997 height 666
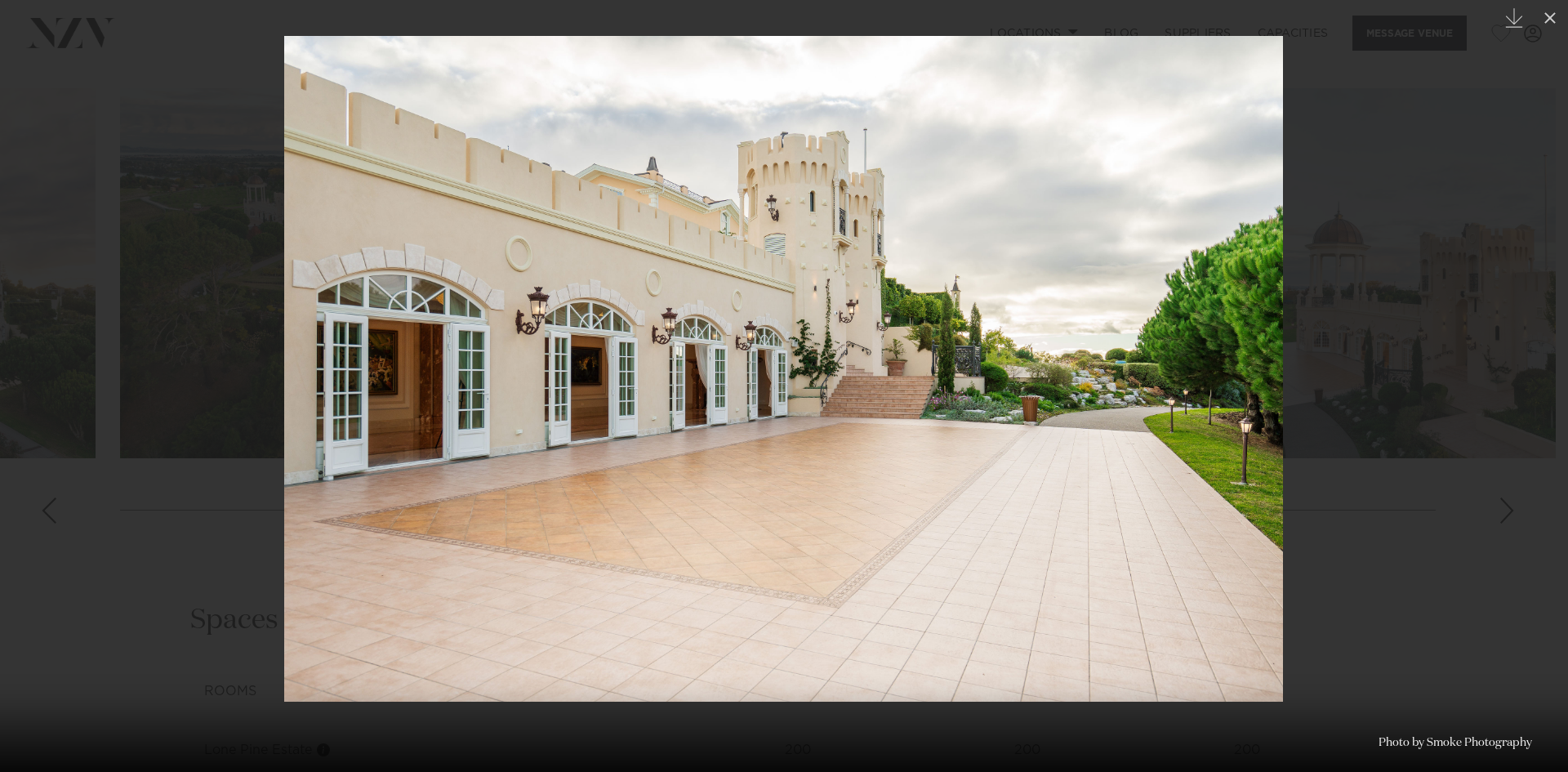
drag, startPoint x: 1204, startPoint y: 260, endPoint x: 742, endPoint y: 254, distance: 462.0
click at [788, 256] on img at bounding box center [783, 369] width 998 height 666
